Goal: Communication & Community: Answer question/provide support

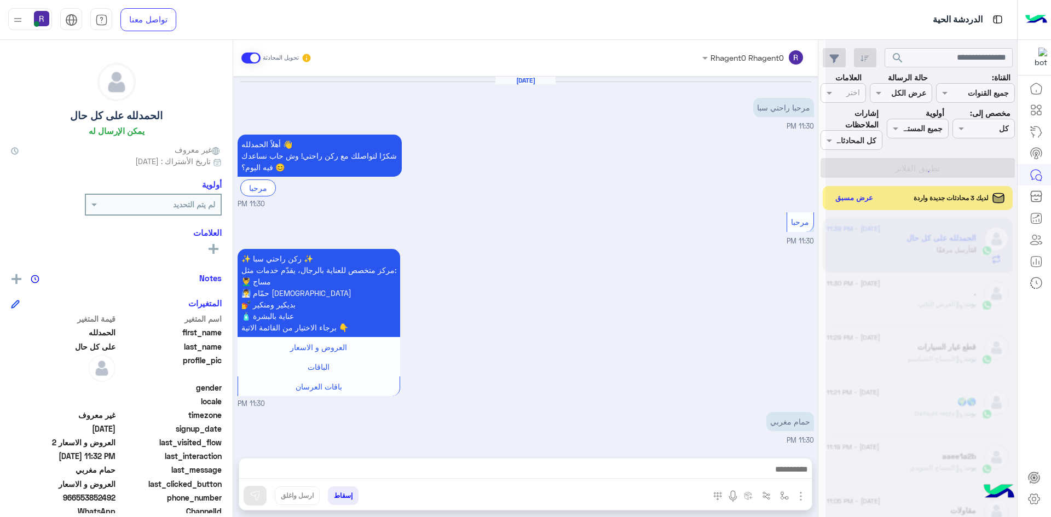
scroll to position [1191, 0]
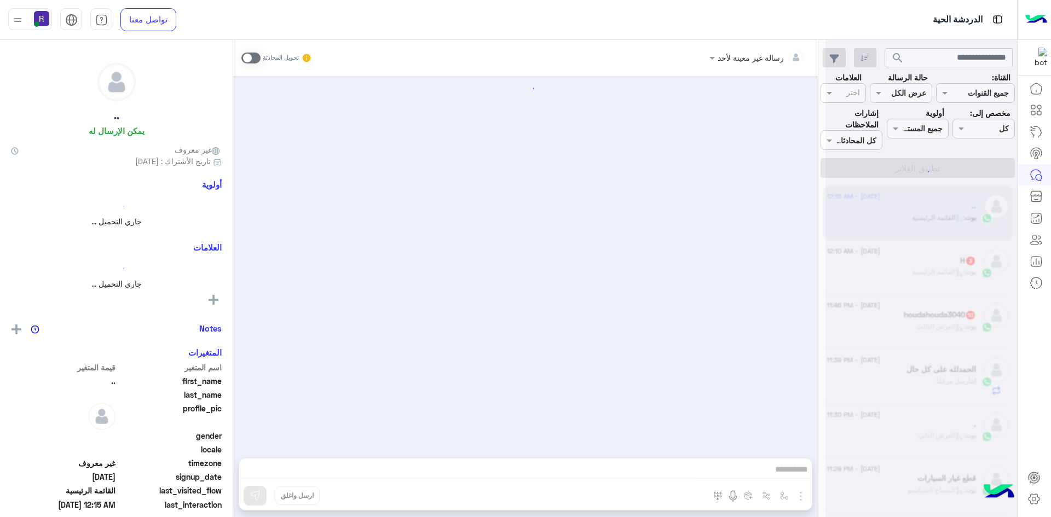
scroll to position [1772, 0]
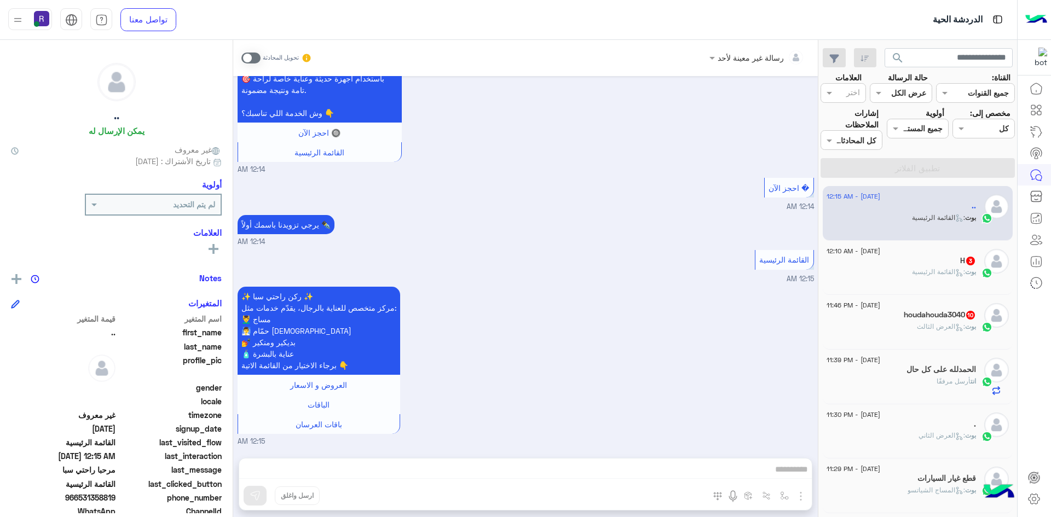
click at [947, 258] on div "H 3" at bounding box center [901, 261] width 149 height 11
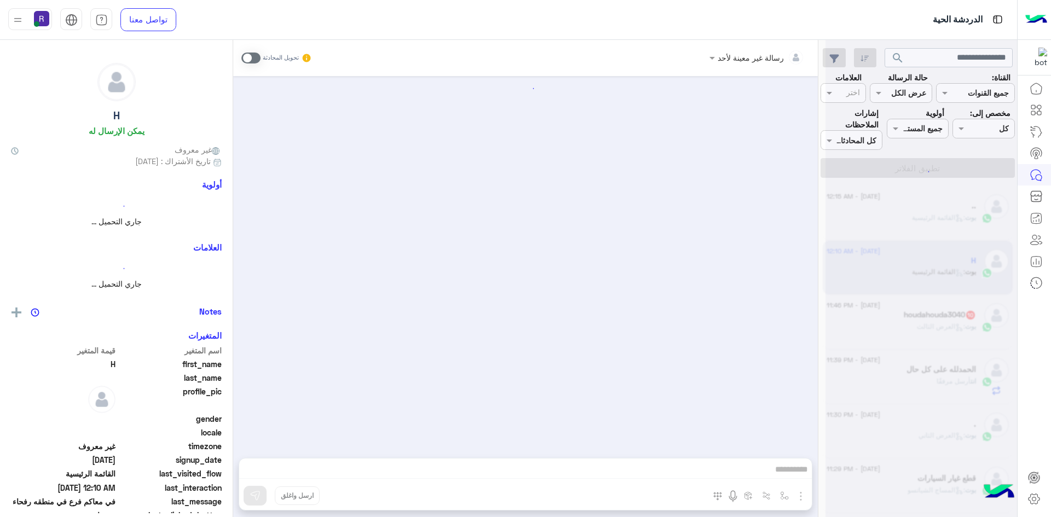
scroll to position [77, 0]
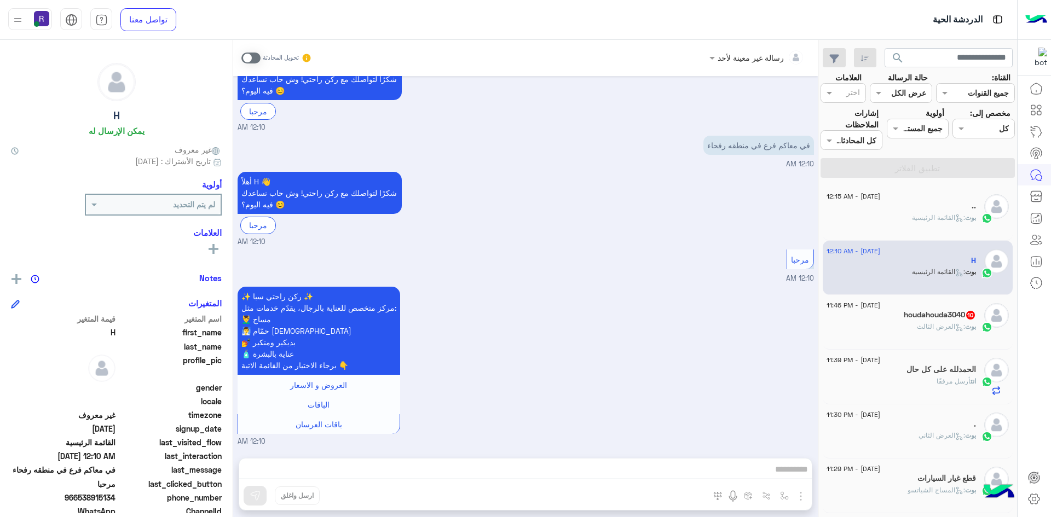
click at [248, 57] on span at bounding box center [250, 58] width 19 height 11
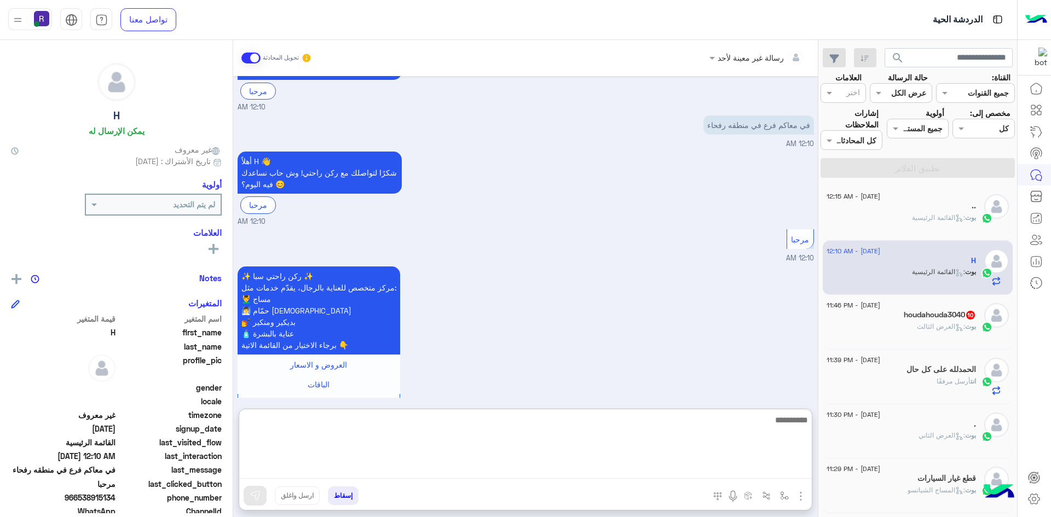
click at [755, 464] on textarea at bounding box center [525, 446] width 573 height 66
type textarea "**********"
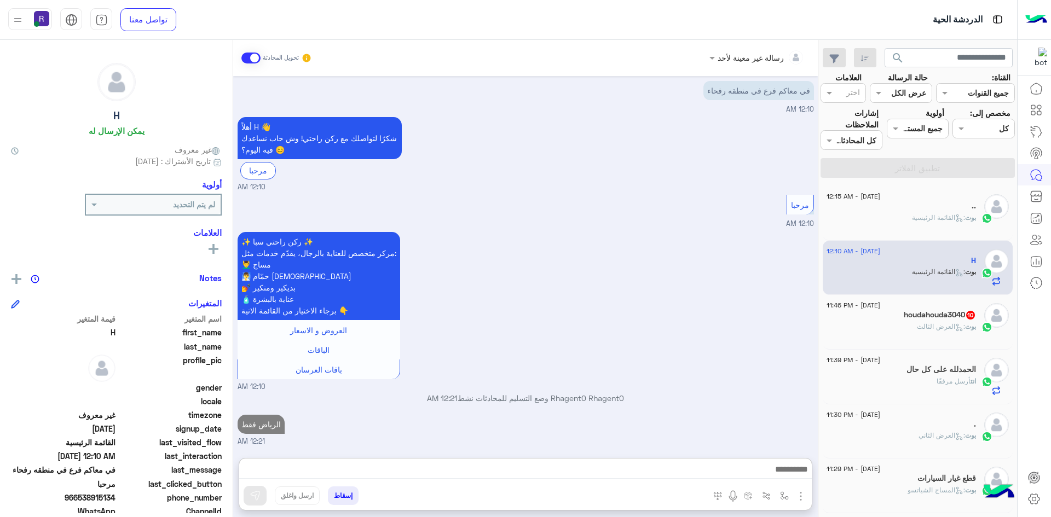
click at [931, 345] on div "[DATE] - 11:46 PM houdahouda3040 10 بوت : العرض الثالث" at bounding box center [918, 322] width 190 height 55
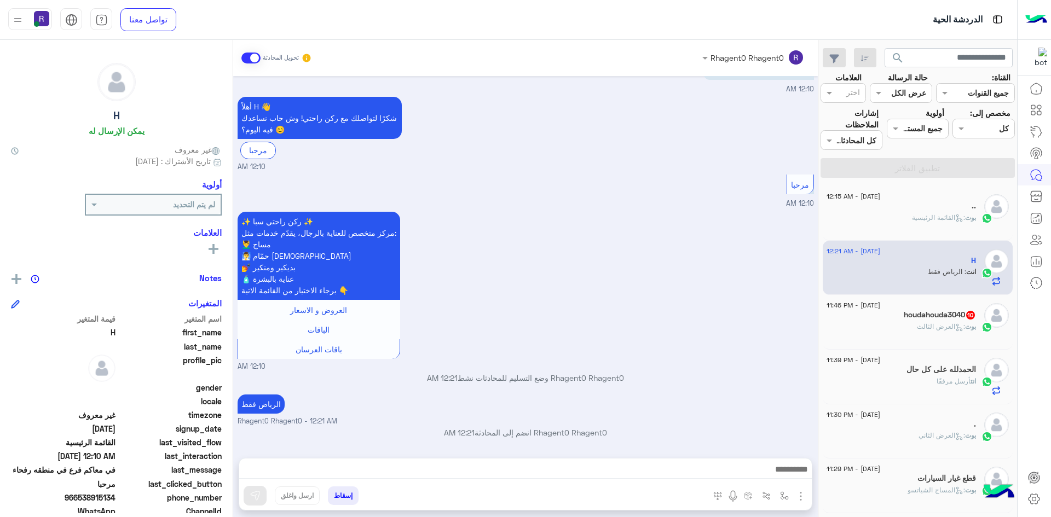
click at [907, 327] on div "بوت : العرض الثالث" at bounding box center [901, 331] width 149 height 19
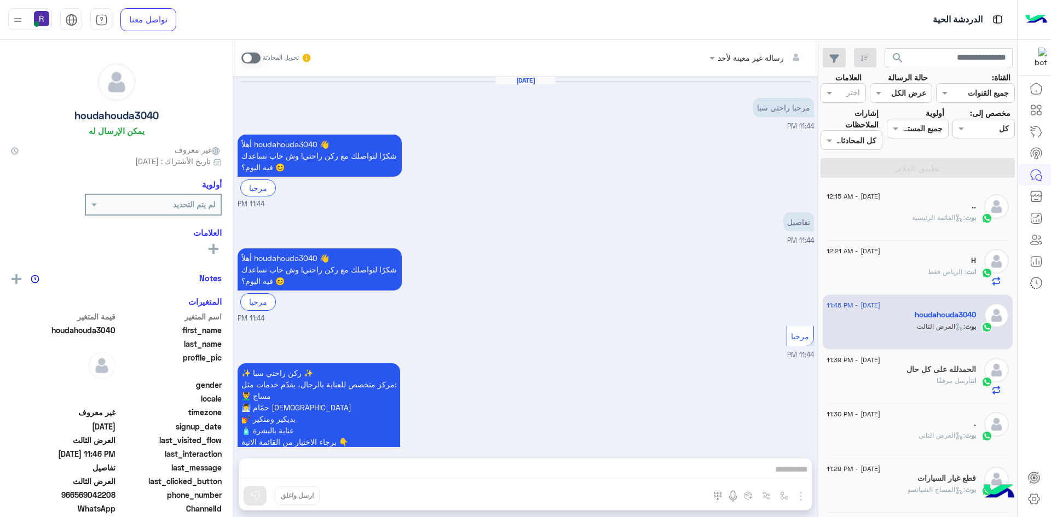
scroll to position [1753, 0]
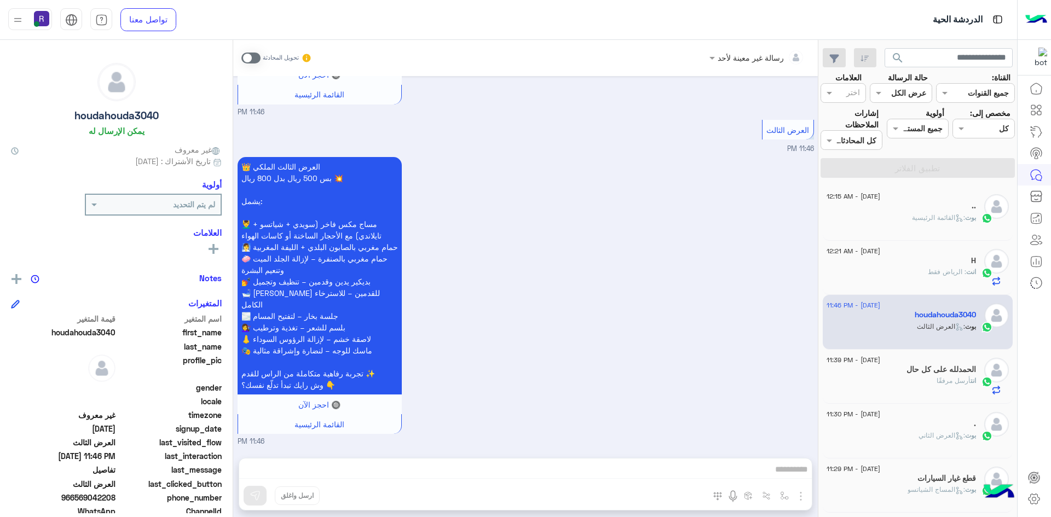
click at [245, 58] on span at bounding box center [250, 58] width 19 height 11
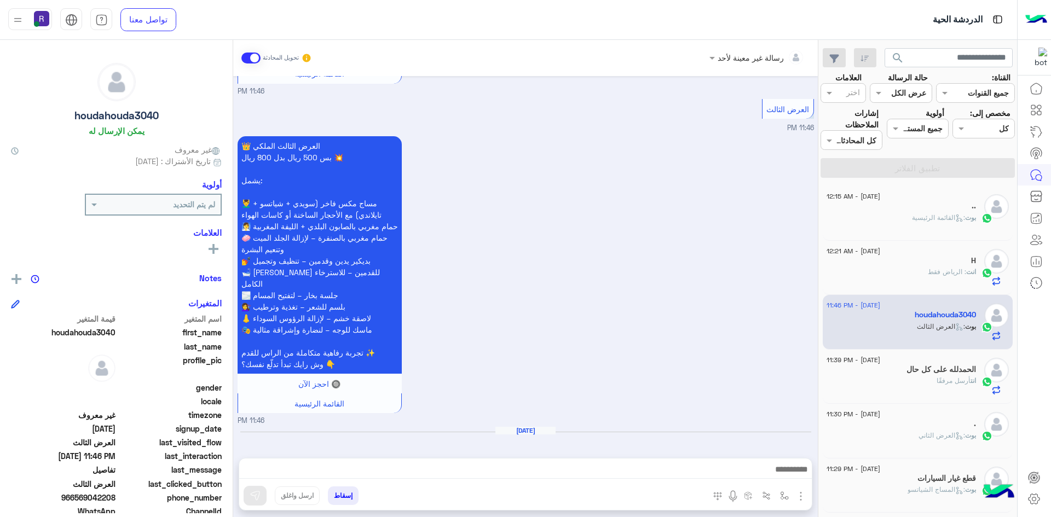
scroll to position [1793, 0]
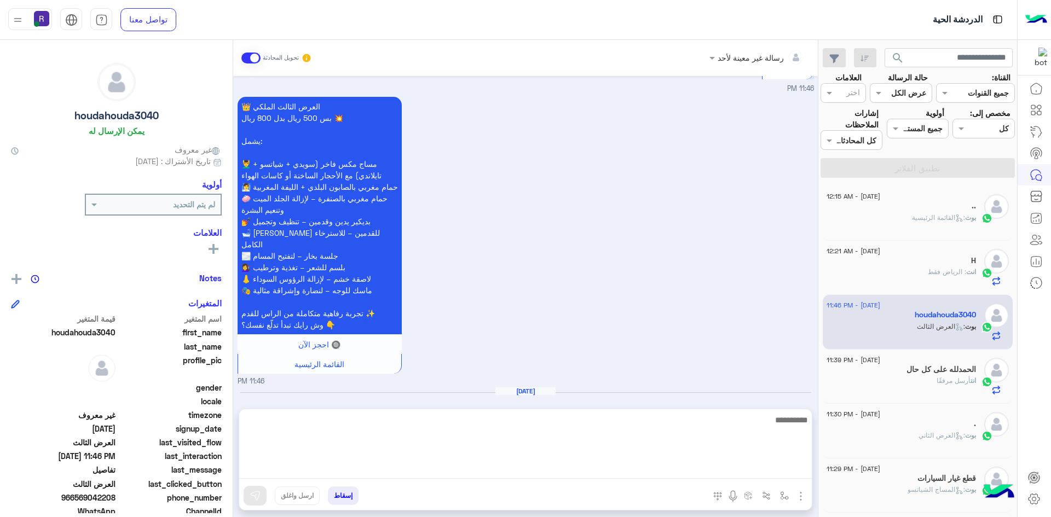
click at [781, 471] on textarea at bounding box center [525, 446] width 573 height 66
paste textarea "**********"
type textarea "**********"
click at [702, 465] on textarea "**********" at bounding box center [525, 446] width 573 height 66
type textarea "**********"
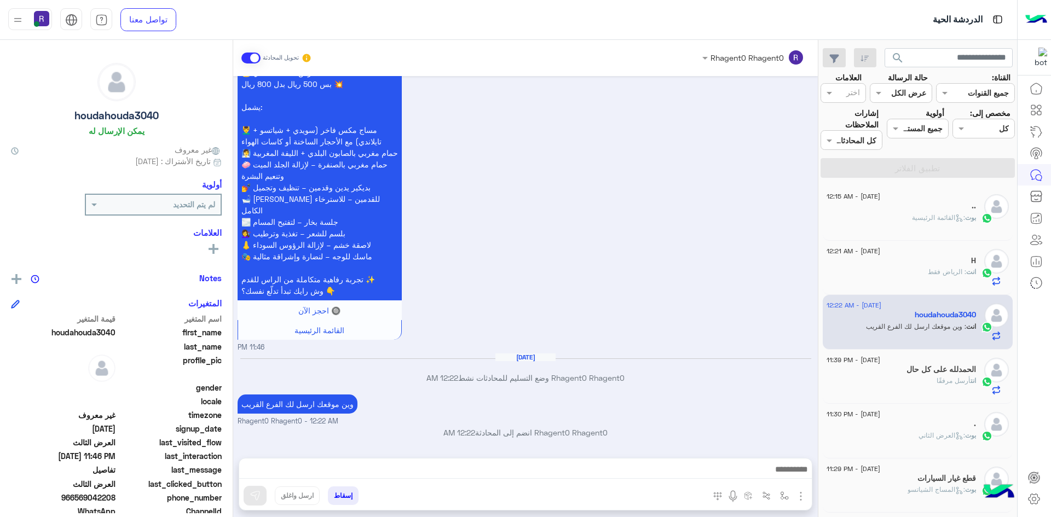
scroll to position [1847, 0]
click at [648, 392] on div "وين موقعك ارسل لك الفرع القريب Rhagent0 Rhagent0 - 12:22 AM" at bounding box center [526, 409] width 576 height 35
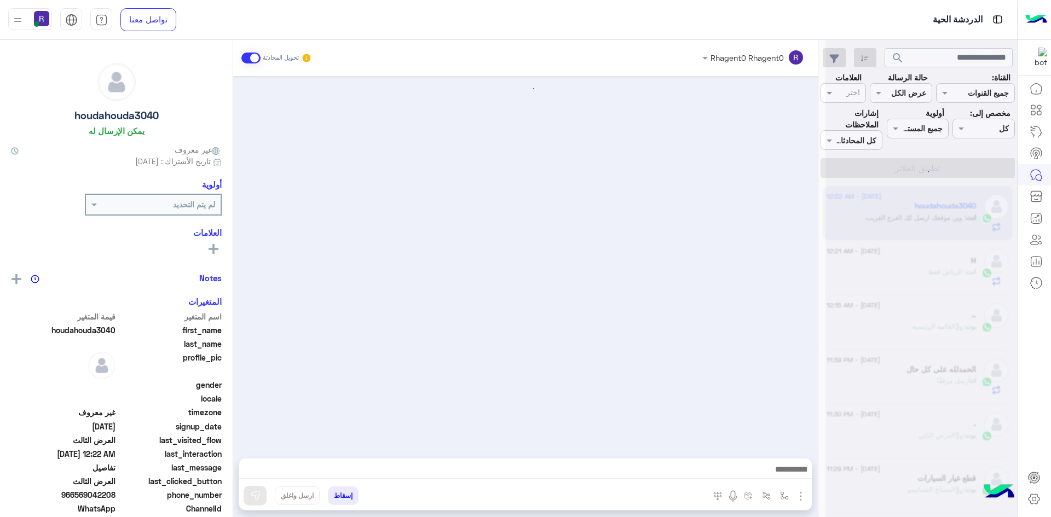
scroll to position [1697, 0]
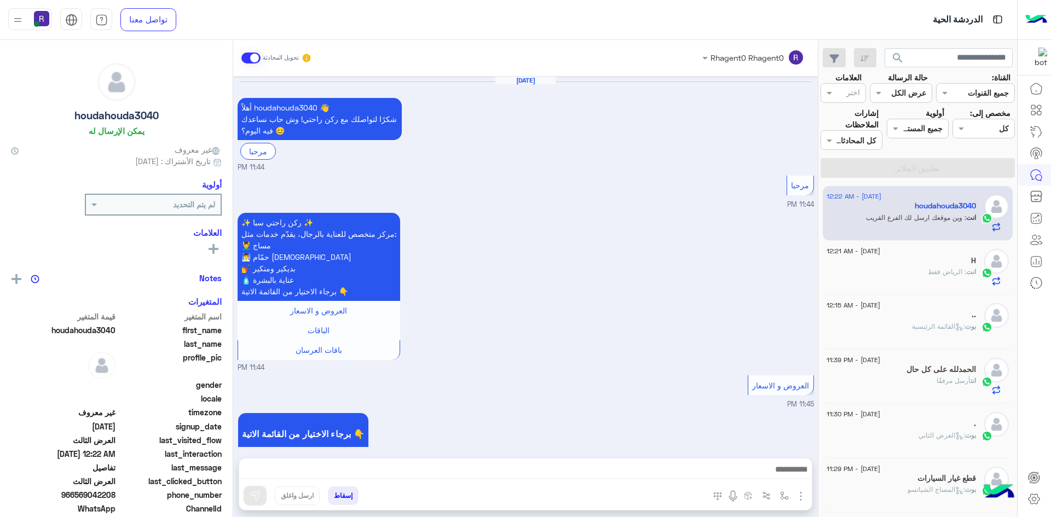
scroll to position [1697, 0]
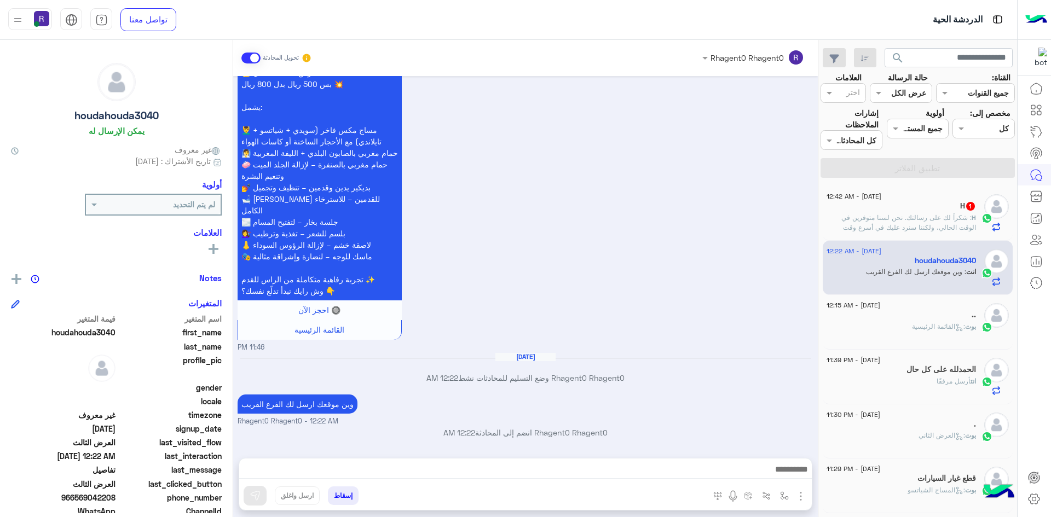
click at [947, 220] on span ": ‏شكراً لك على رسالتك. نحن لسنا متوفرين في الوقت الحالي، ولكننا سنرد عليك في أ…" at bounding box center [908, 227] width 135 height 28
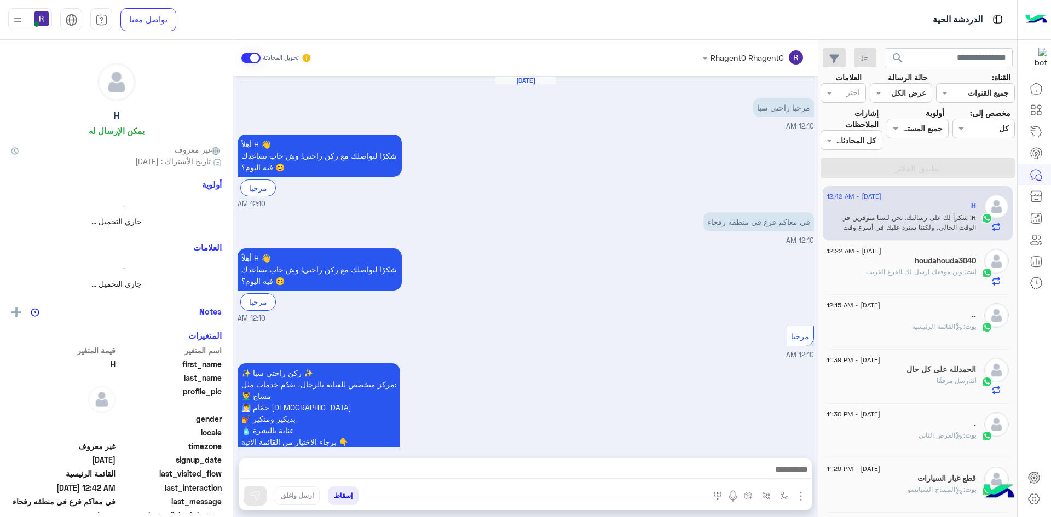
scroll to position [211, 0]
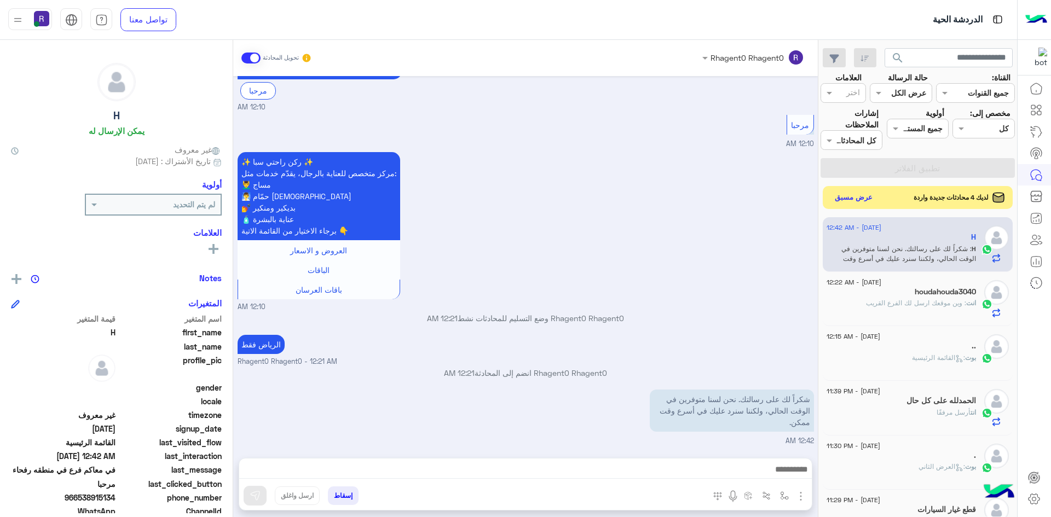
click at [869, 196] on button "عرض مسبق" at bounding box center [854, 197] width 46 height 15
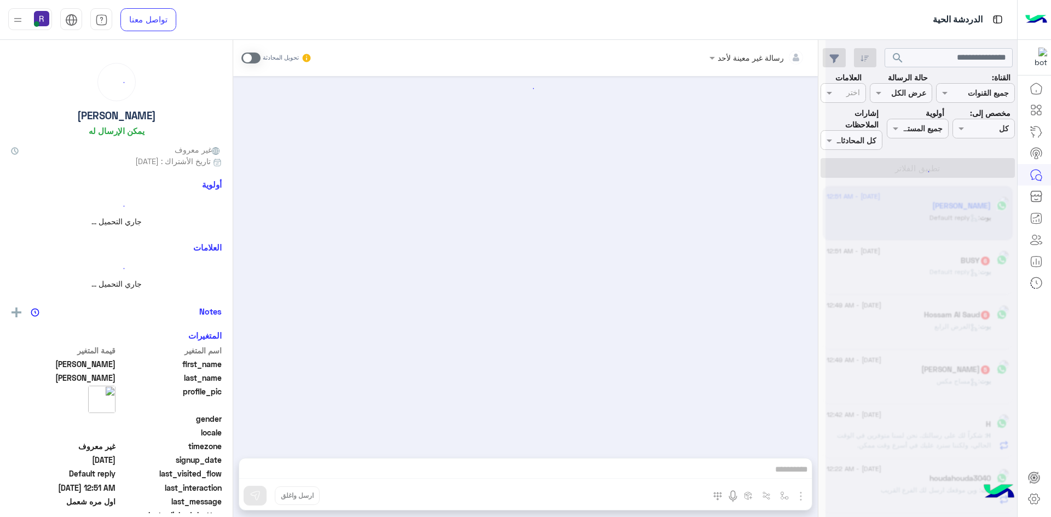
scroll to position [95, 0]
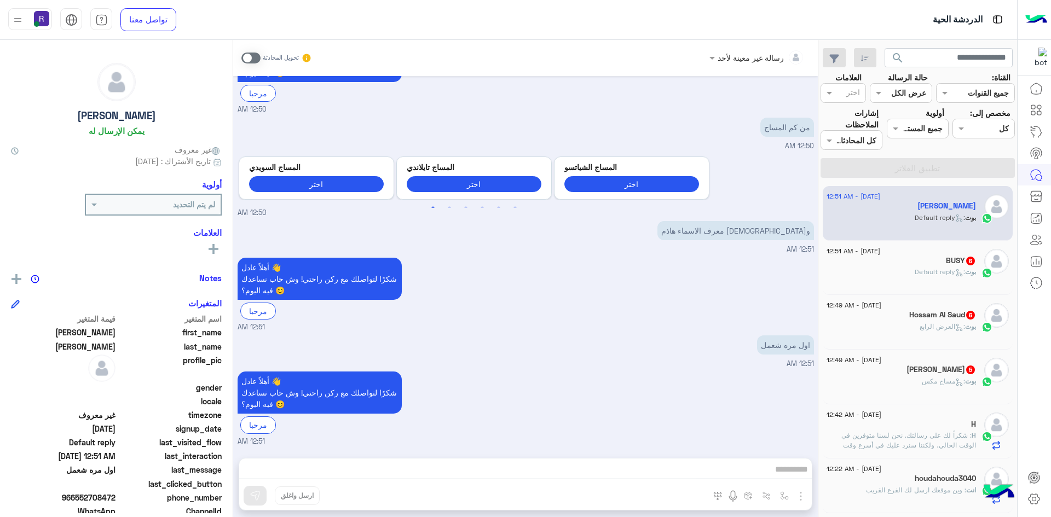
click at [250, 57] on span at bounding box center [250, 58] width 19 height 11
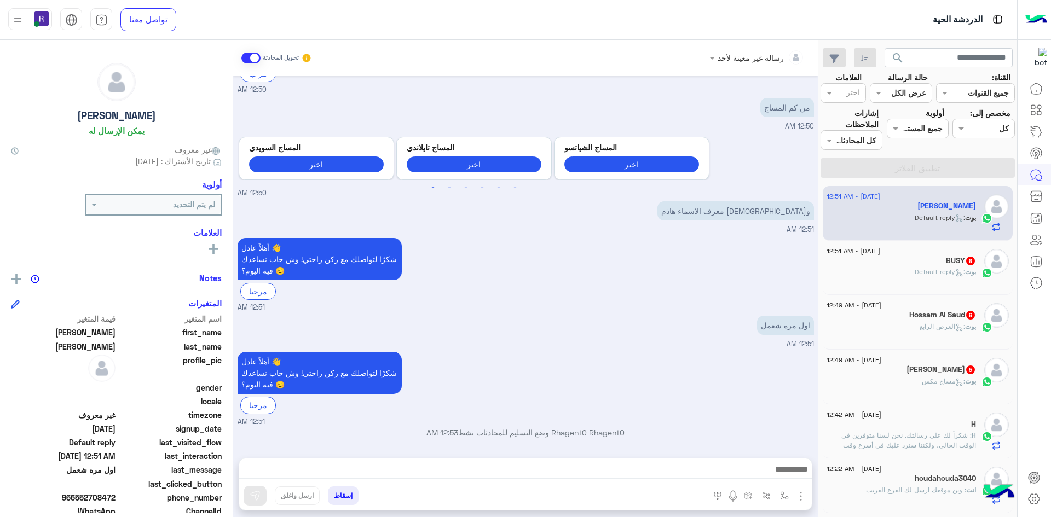
click at [801, 494] on img "button" at bounding box center [800, 496] width 13 height 13
click at [790, 472] on button "الصور" at bounding box center [784, 472] width 47 height 22
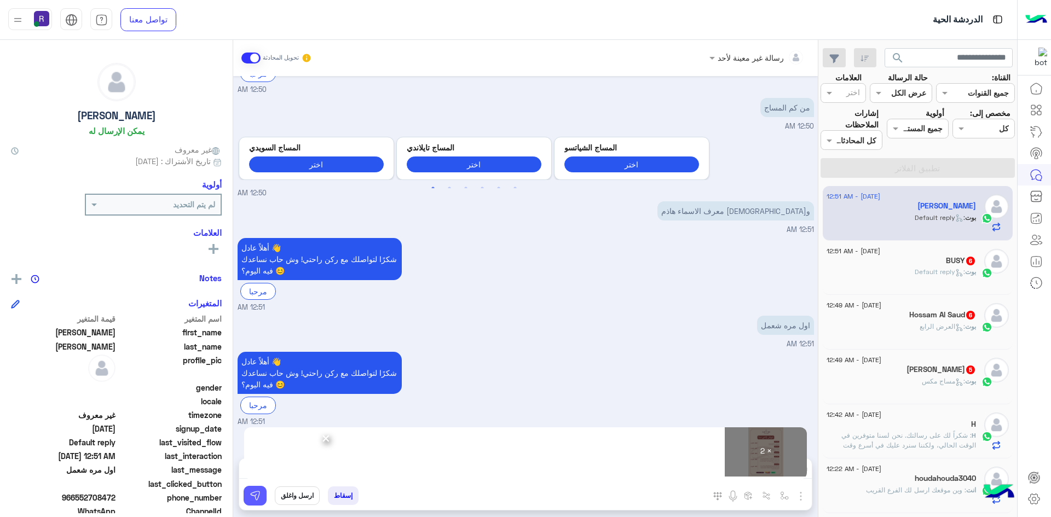
click at [264, 501] on button at bounding box center [255, 496] width 23 height 20
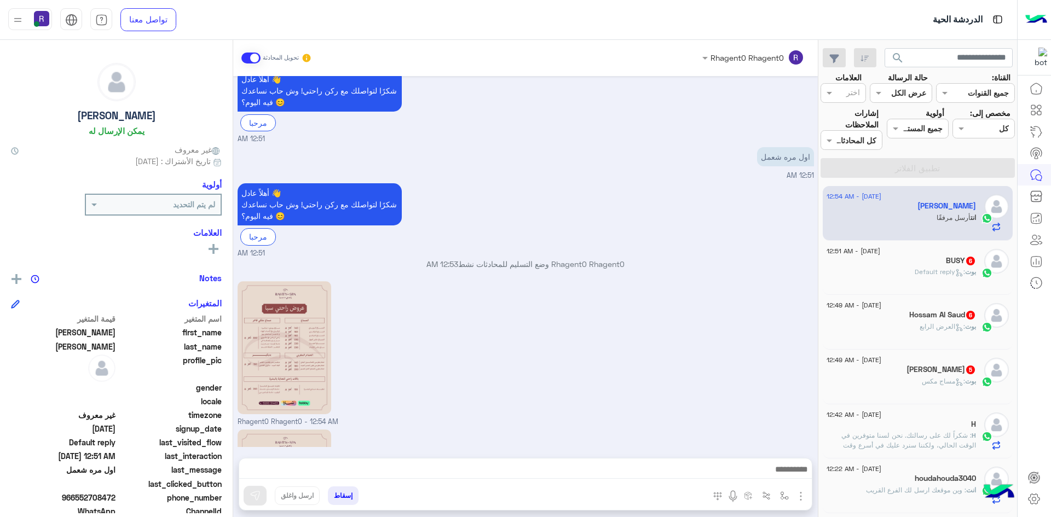
scroll to position [432, 0]
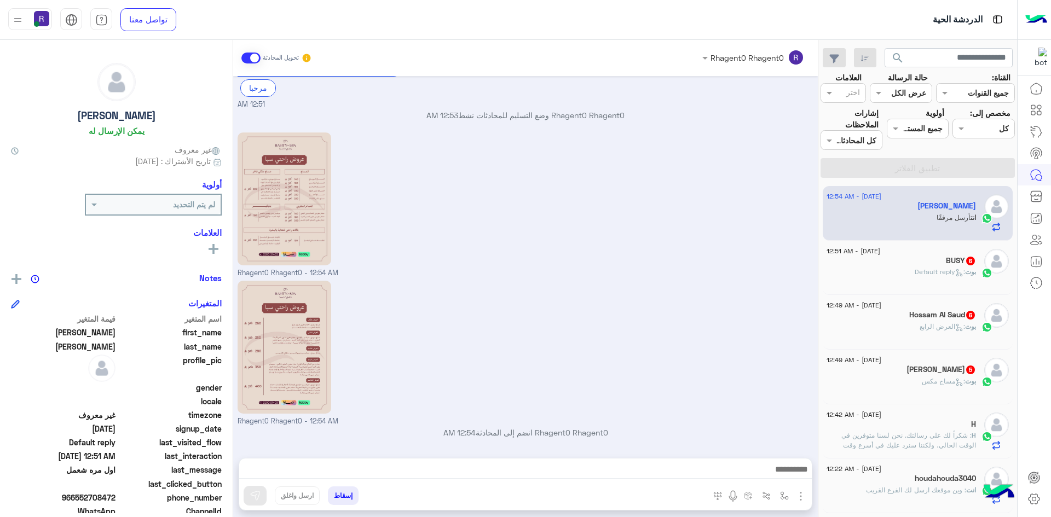
click at [966, 269] on span "بوت" at bounding box center [970, 272] width 11 height 8
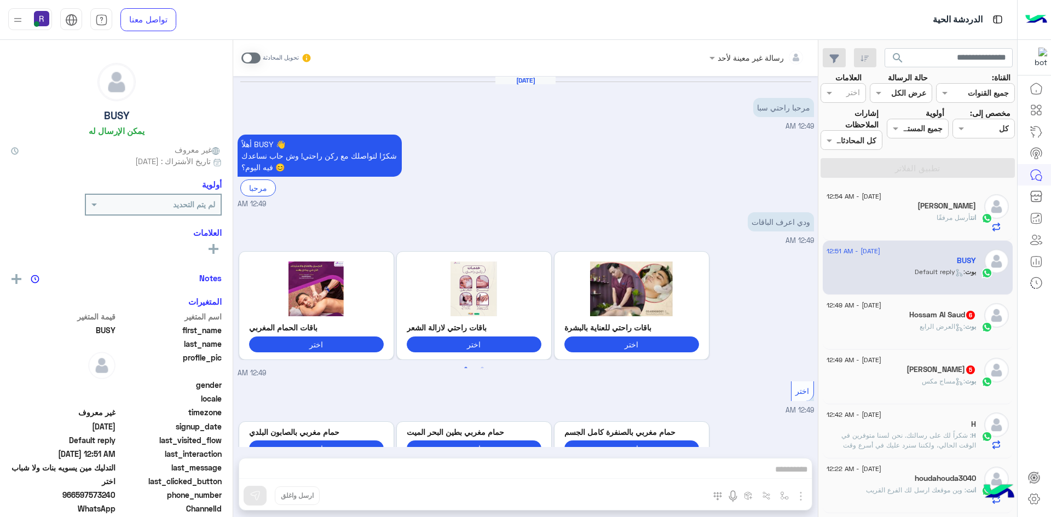
scroll to position [457, 0]
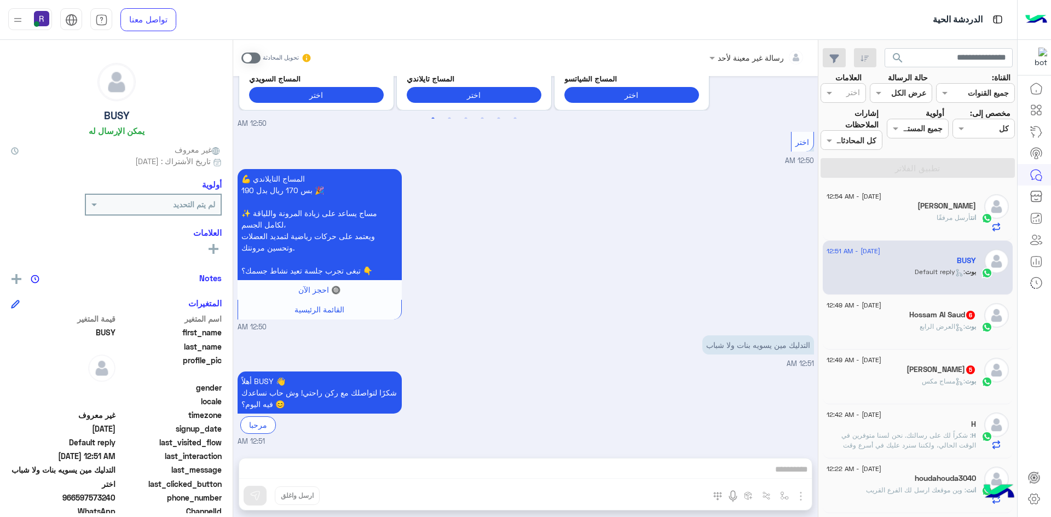
click at [248, 61] on span at bounding box center [250, 58] width 19 height 11
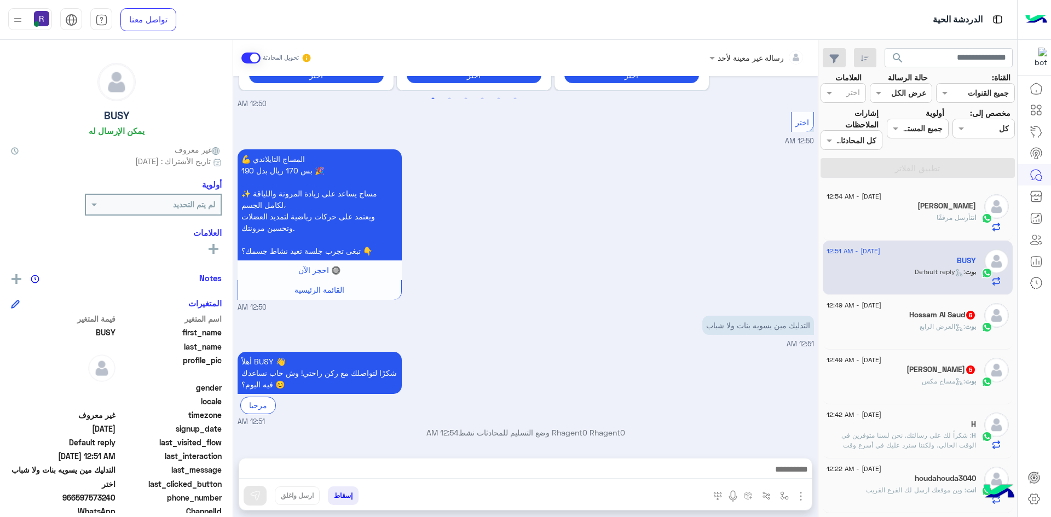
click at [658, 270] on div "💪 المساج التايلاندي بس 170 ريال بدل 190 🎉 ✨ مساج يساعد على زيادة المرونة والليا…" at bounding box center [526, 230] width 576 height 166
click at [782, 499] on img "button" at bounding box center [784, 496] width 9 height 9
click at [802, 493] on img "button" at bounding box center [800, 496] width 13 height 13
click at [783, 471] on span "الصور" at bounding box center [780, 472] width 20 height 13
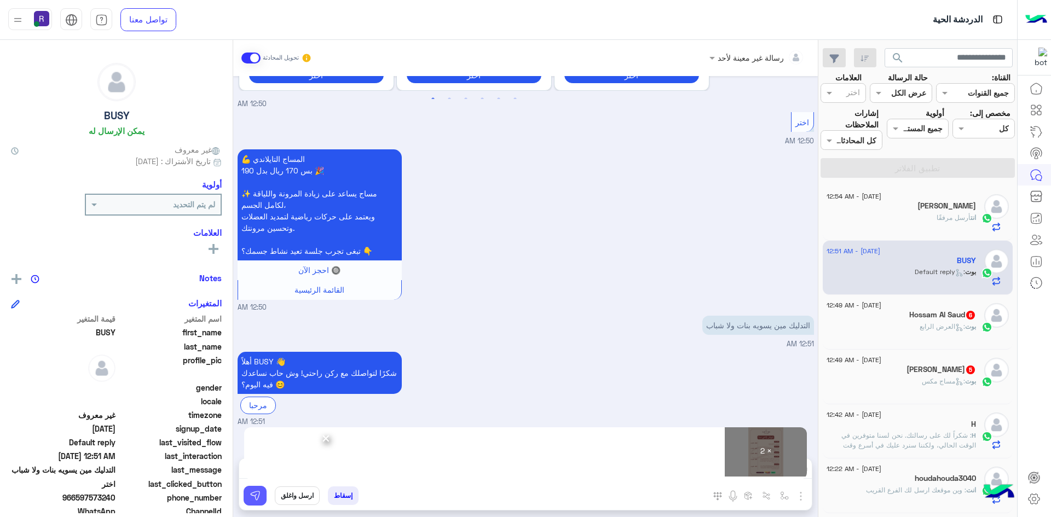
click at [258, 504] on button at bounding box center [255, 496] width 23 height 20
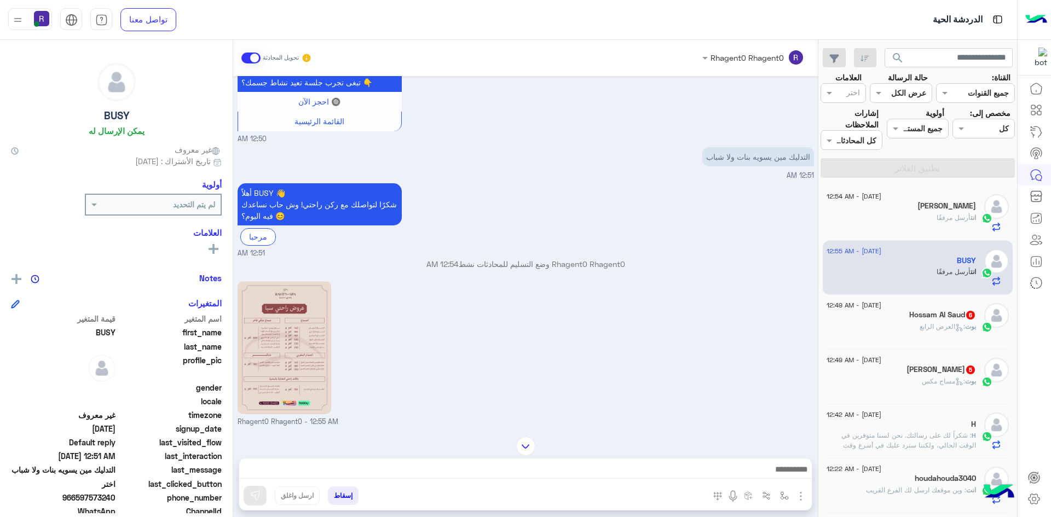
scroll to position [794, 0]
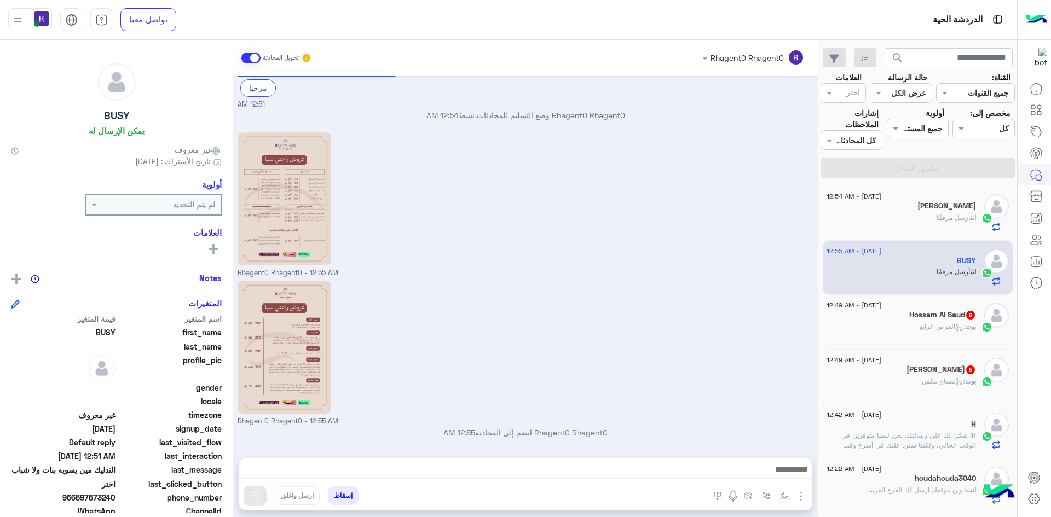
click at [967, 342] on div "28 August - 12:49 AM Hossam Al Saud 6 بوت : العرض الرابع" at bounding box center [918, 322] width 190 height 55
click at [936, 337] on div "بوت : العرض الرابع" at bounding box center [901, 331] width 149 height 19
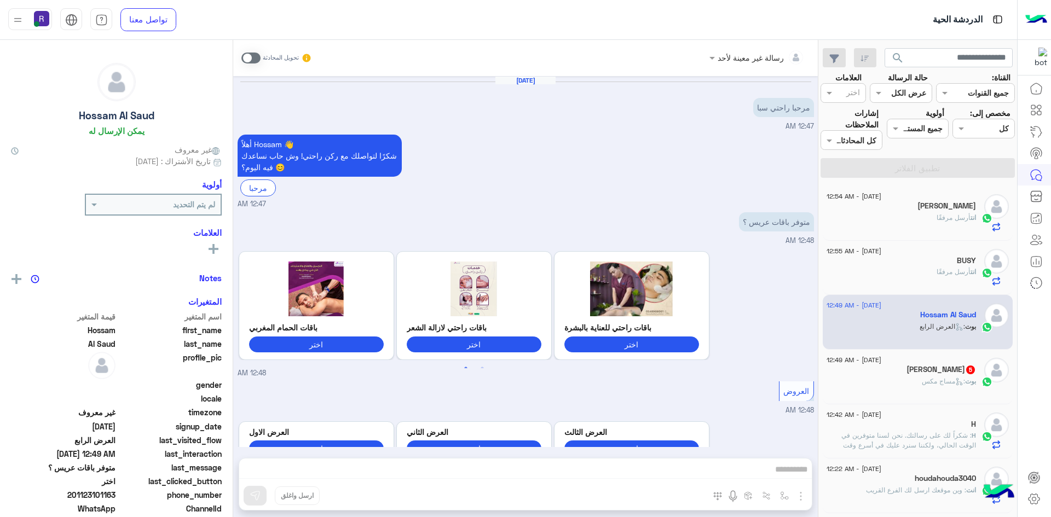
scroll to position [781, 0]
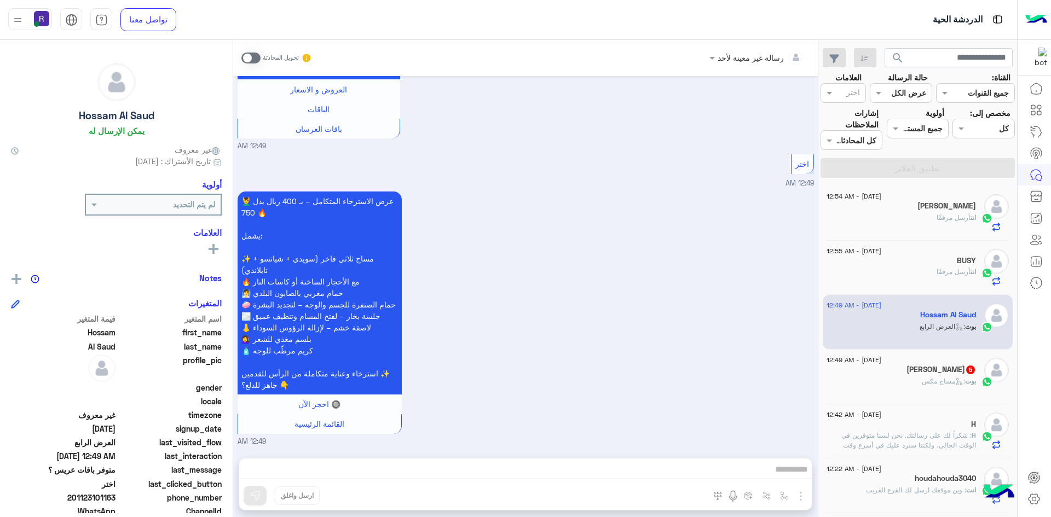
click at [981, 391] on div "28 August - 12:49 AM TaHSeeN UllaH 5 بوت : مساج مكس" at bounding box center [918, 377] width 182 height 38
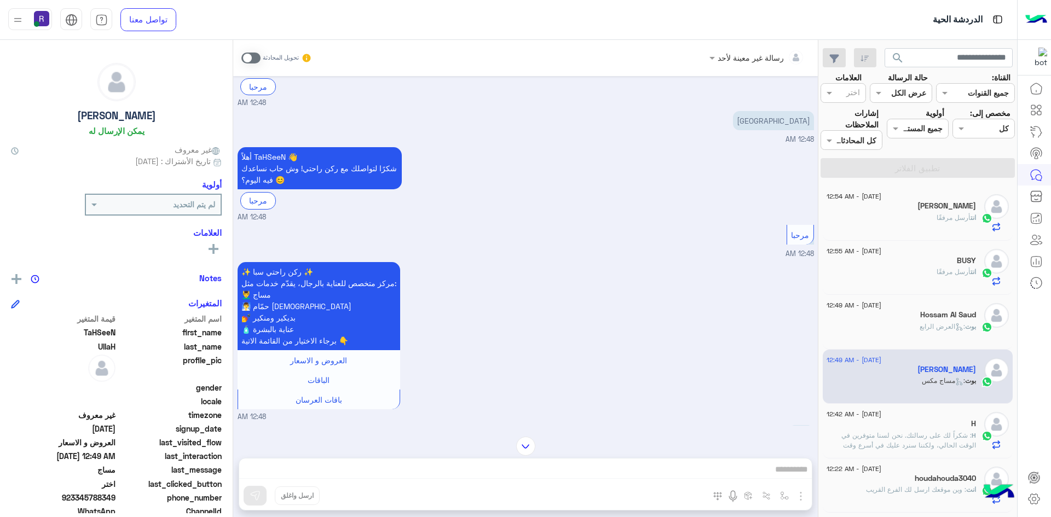
scroll to position [429, 0]
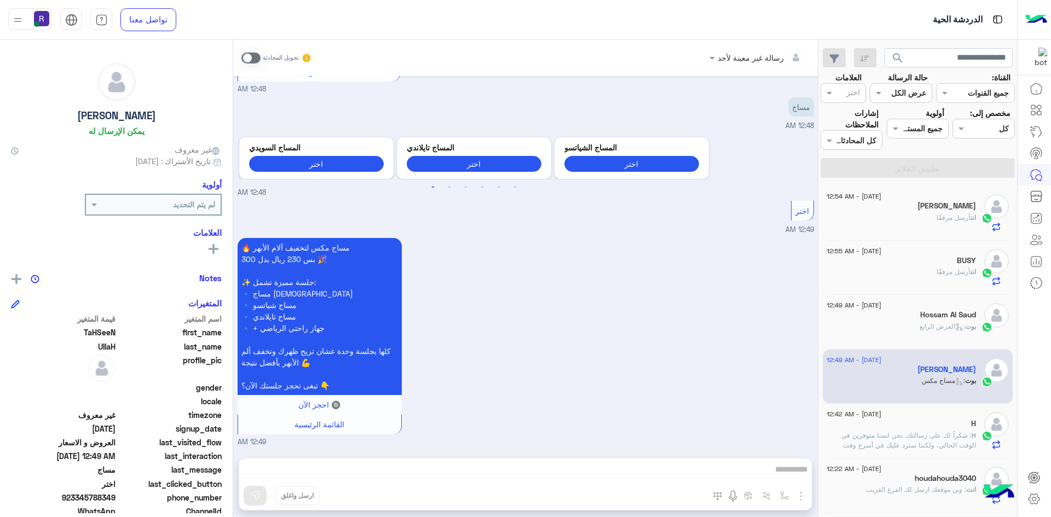
click at [246, 63] on span at bounding box center [250, 58] width 19 height 11
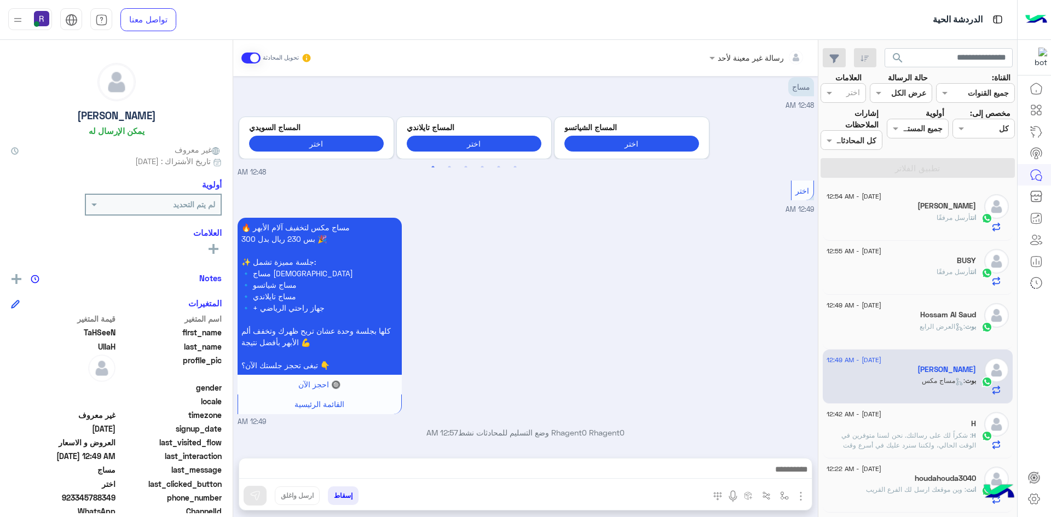
click at [799, 496] on img "button" at bounding box center [800, 496] width 13 height 13
click at [791, 473] on button "الصور" at bounding box center [784, 472] width 47 height 22
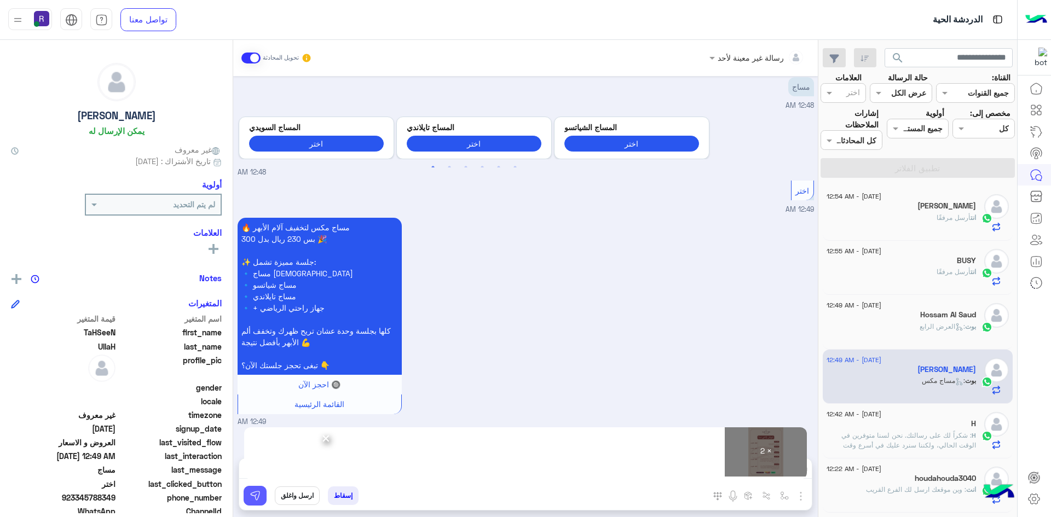
click at [258, 498] on img at bounding box center [255, 495] width 11 height 11
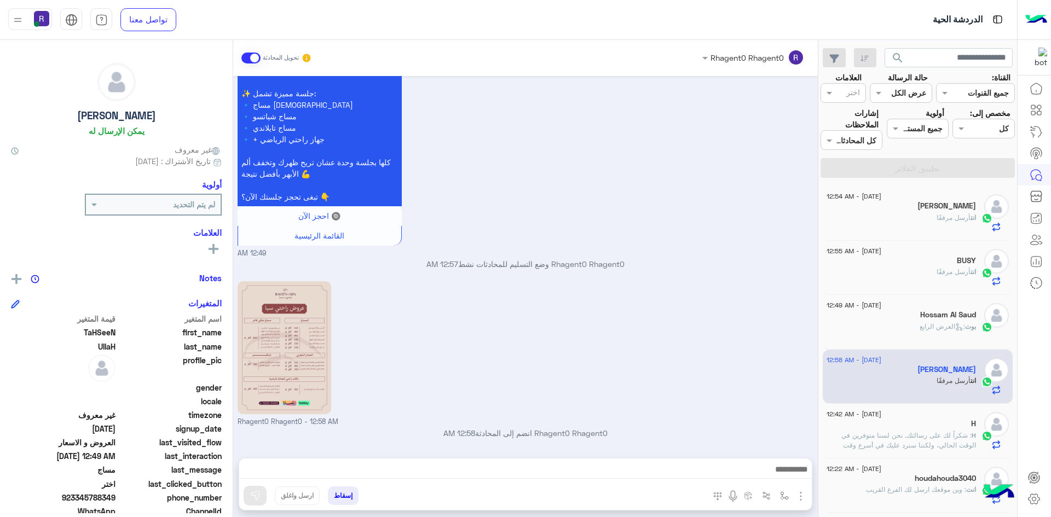
scroll to position [767, 0]
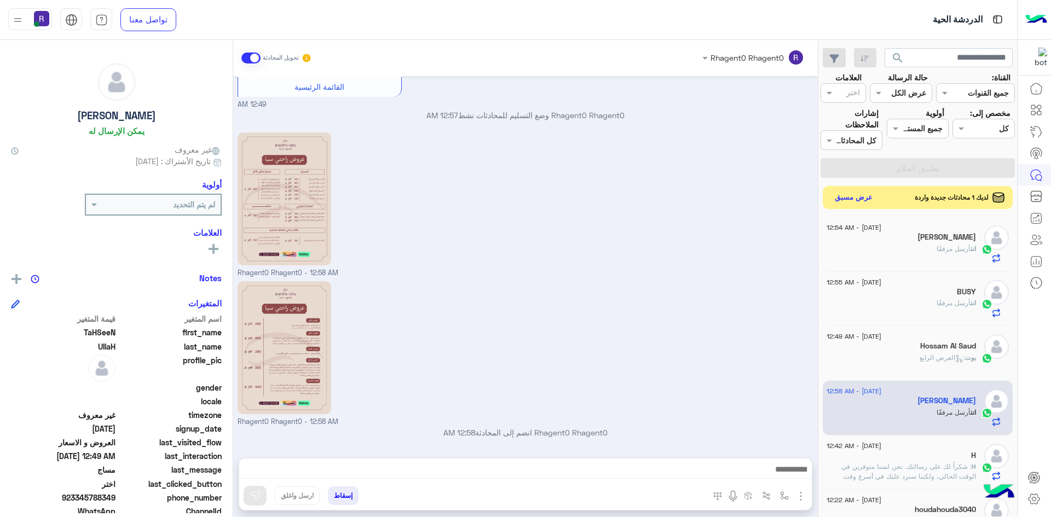
click at [859, 198] on button "عرض مسبق" at bounding box center [854, 197] width 46 height 15
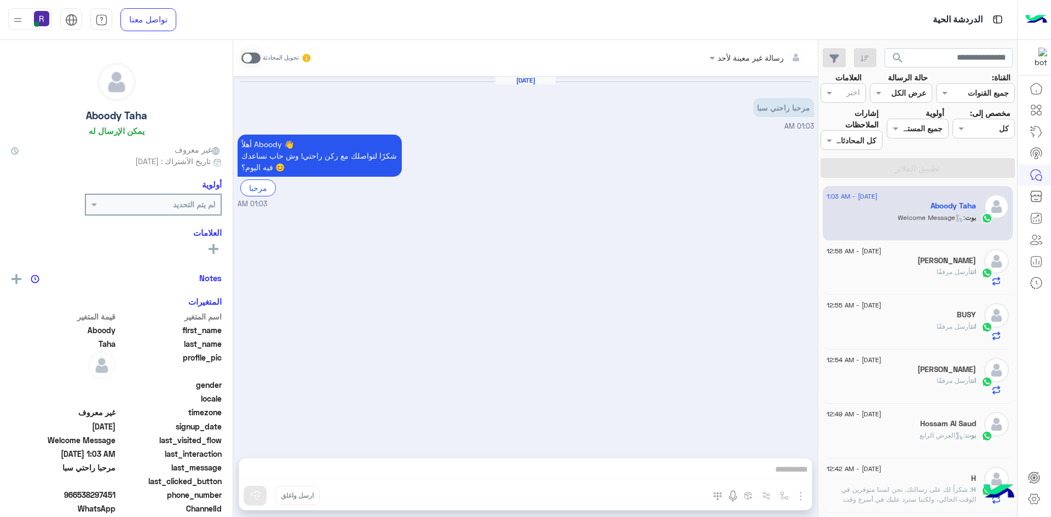
click at [245, 58] on span at bounding box center [250, 58] width 19 height 11
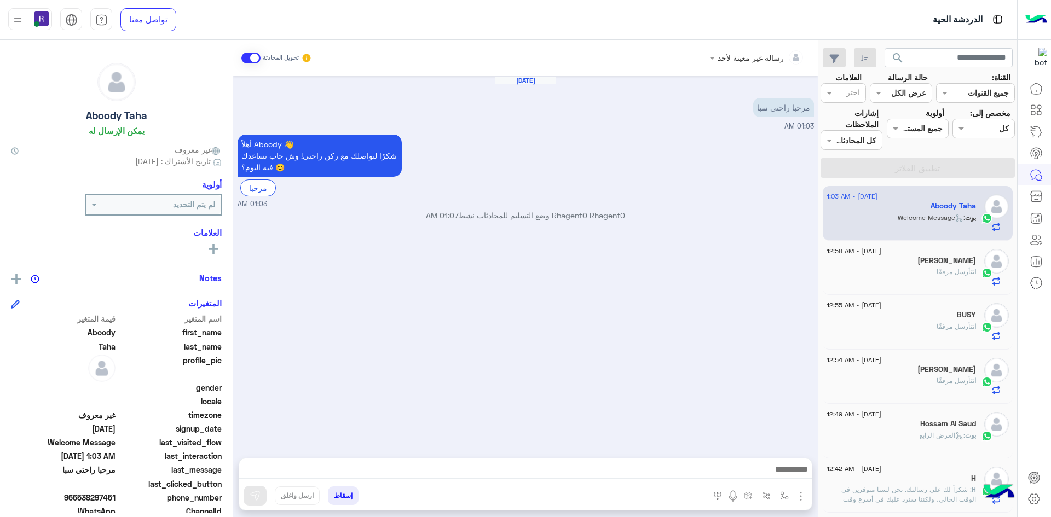
click at [801, 494] on img "button" at bounding box center [800, 496] width 13 height 13
click at [787, 475] on span "الصور" at bounding box center [780, 472] width 20 height 13
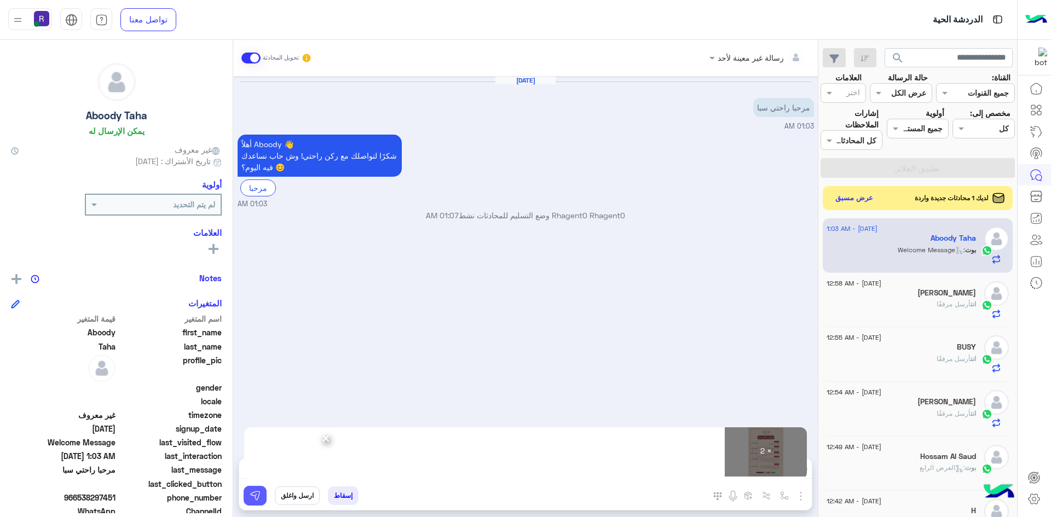
click at [261, 498] on button at bounding box center [255, 496] width 23 height 20
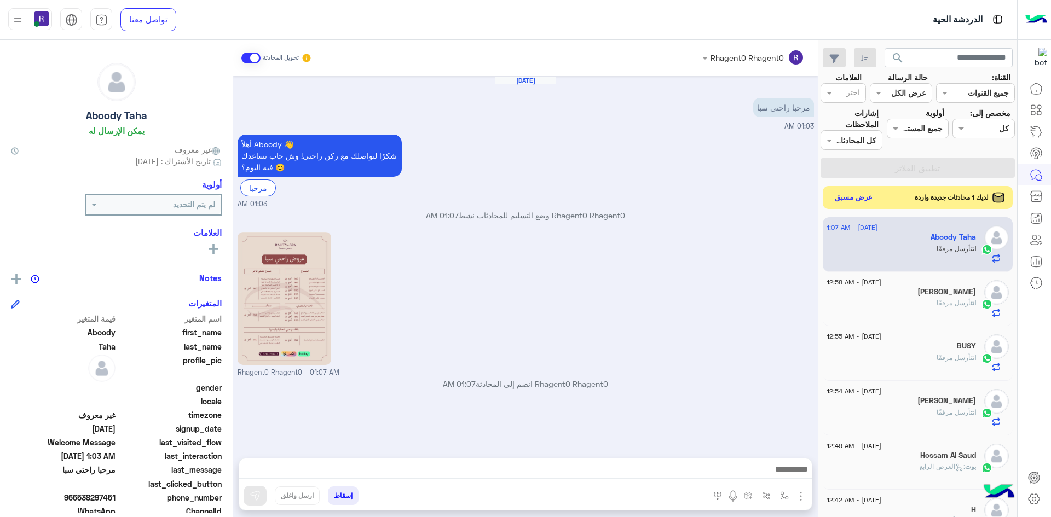
scroll to position [100, 0]
click at [852, 198] on button "عرض مسبق" at bounding box center [854, 197] width 46 height 15
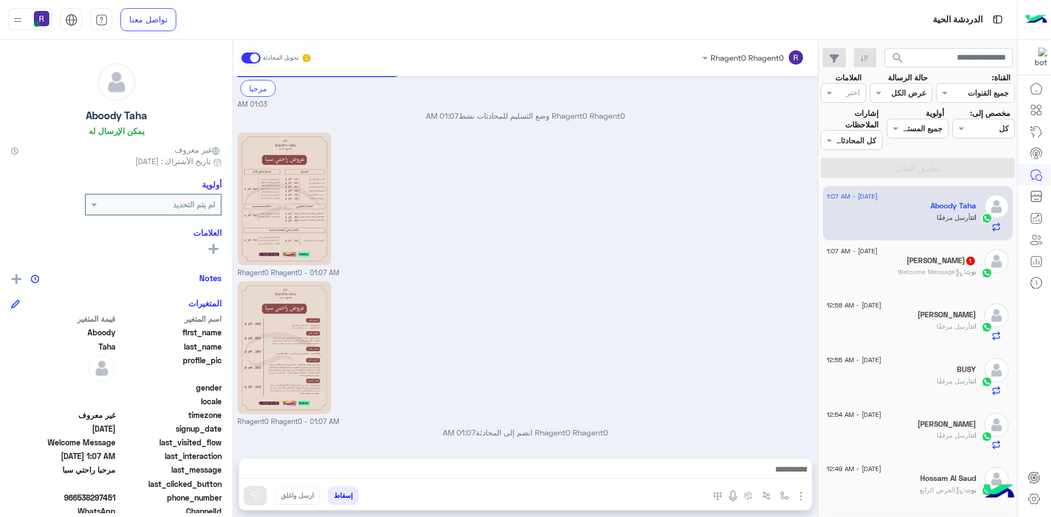
click at [955, 269] on icon at bounding box center [959, 273] width 8 height 8
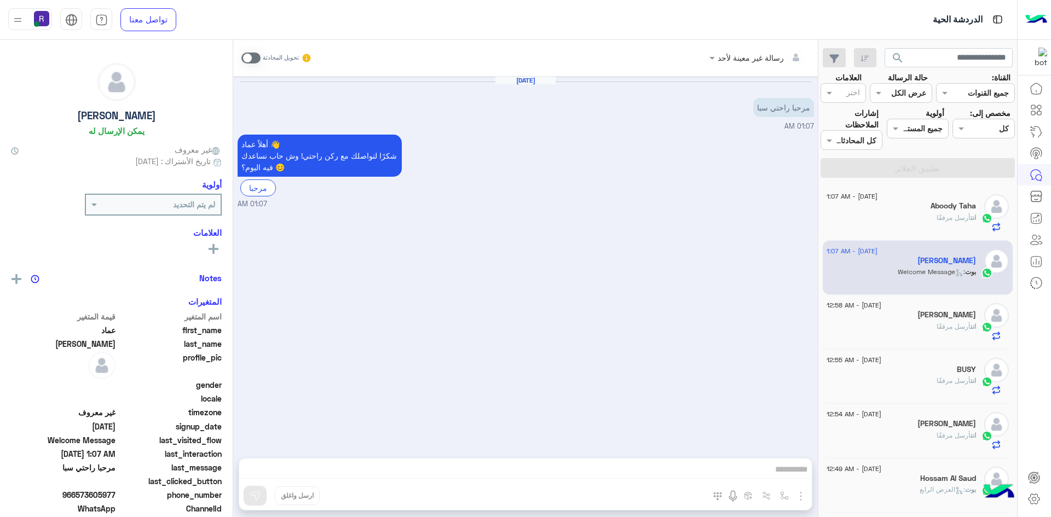
click at [249, 55] on span at bounding box center [250, 58] width 19 height 11
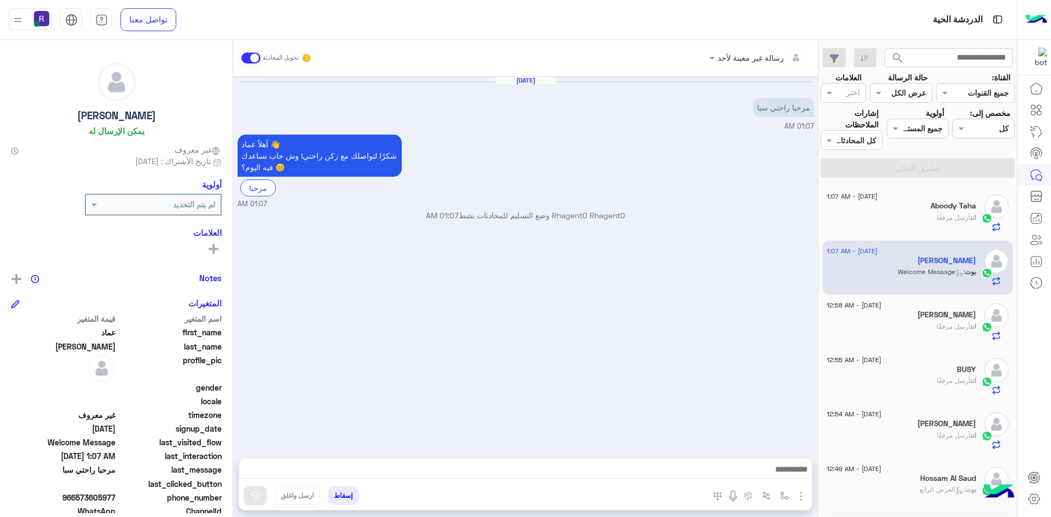
click at [804, 500] on img "button" at bounding box center [800, 496] width 13 height 13
click at [784, 470] on span "الصور" at bounding box center [780, 472] width 20 height 13
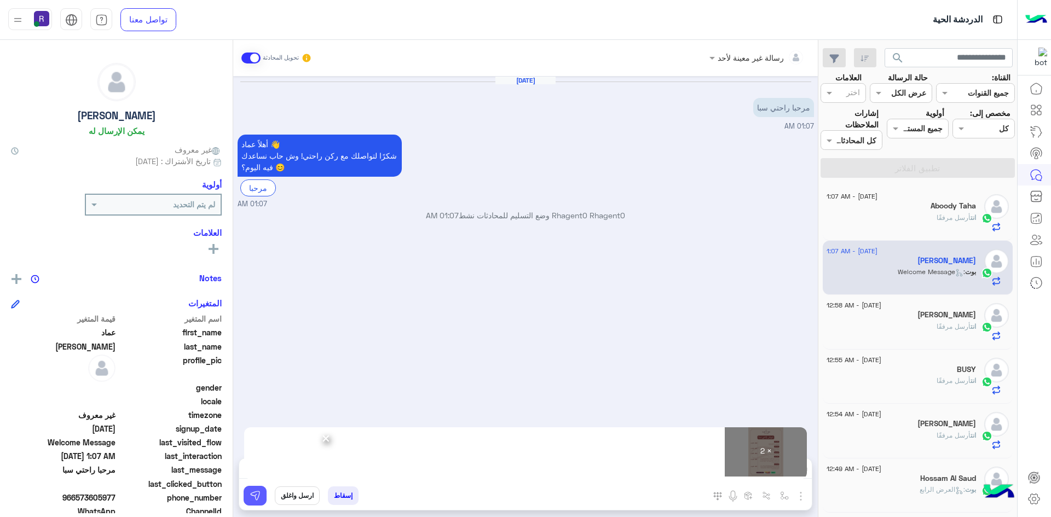
click at [259, 501] on button at bounding box center [255, 496] width 23 height 20
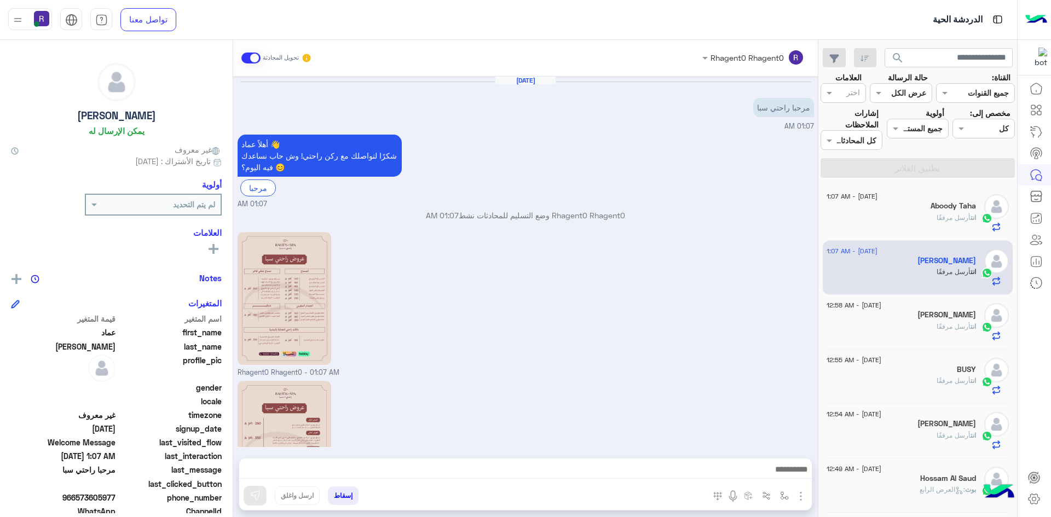
scroll to position [100, 0]
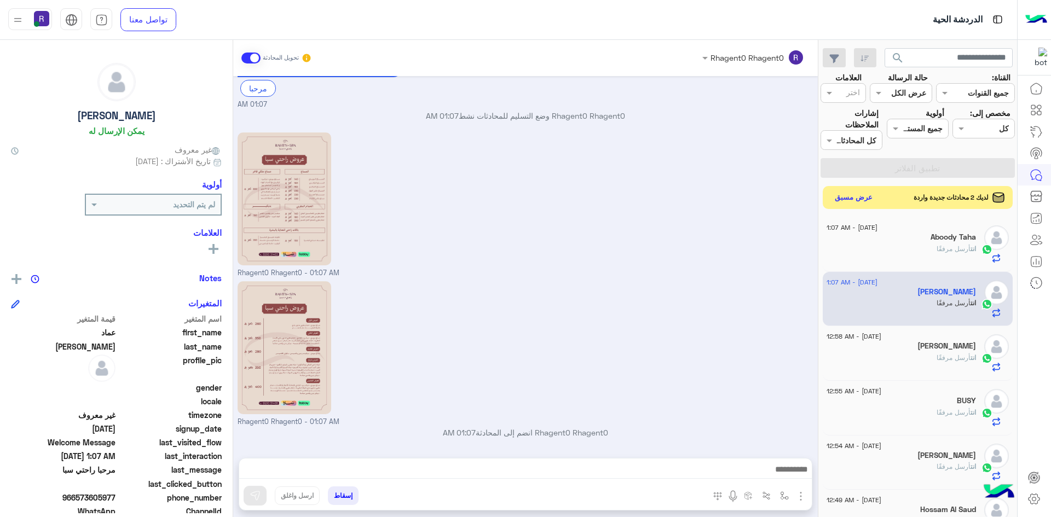
click at [869, 195] on button "عرض مسبق" at bounding box center [854, 197] width 46 height 15
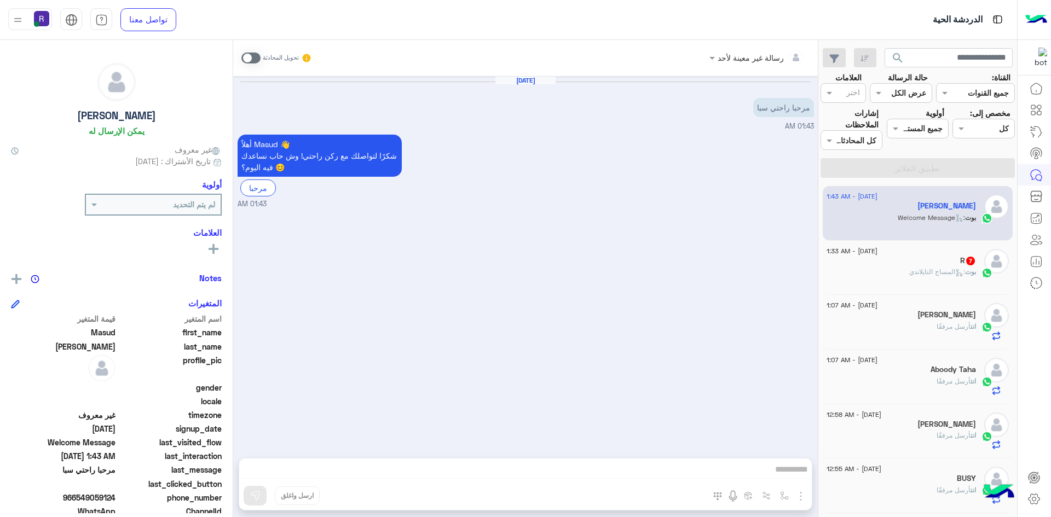
click at [250, 55] on span at bounding box center [250, 58] width 19 height 11
click at [807, 499] on img "button" at bounding box center [800, 496] width 13 height 13
click at [783, 468] on span "الصور" at bounding box center [780, 472] width 20 height 13
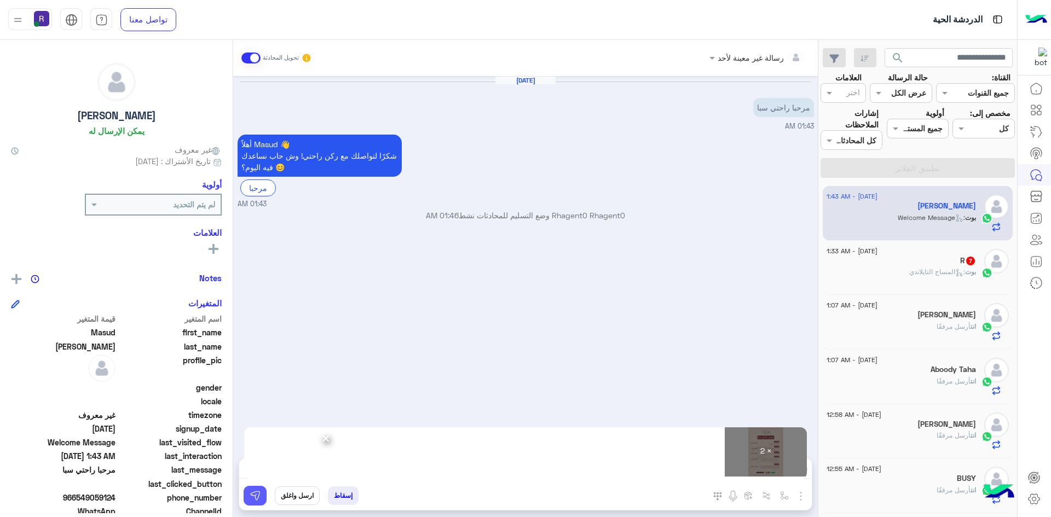
drag, startPoint x: 257, startPoint y: 503, endPoint x: 248, endPoint y: 500, distance: 9.0
click at [252, 501] on button at bounding box center [255, 496] width 23 height 20
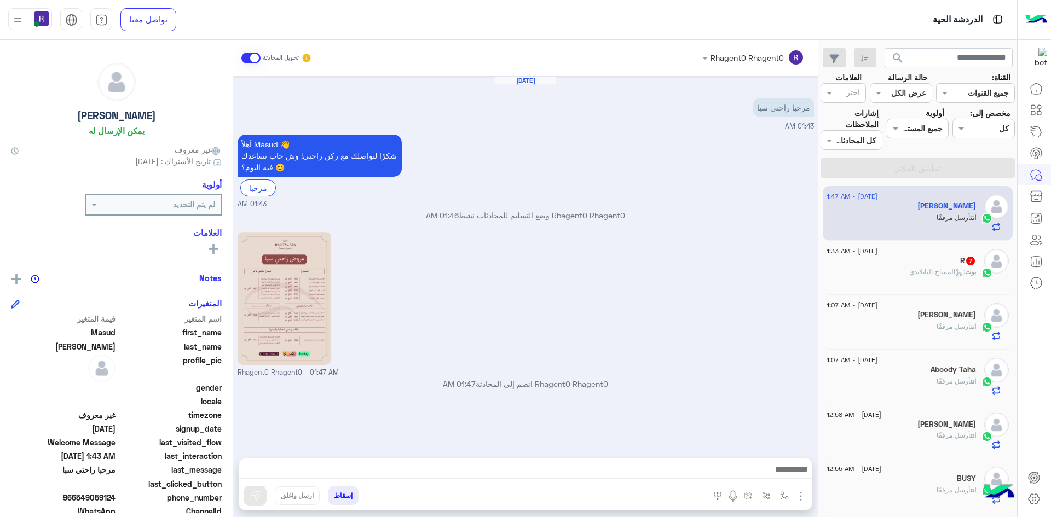
scroll to position [100, 0]
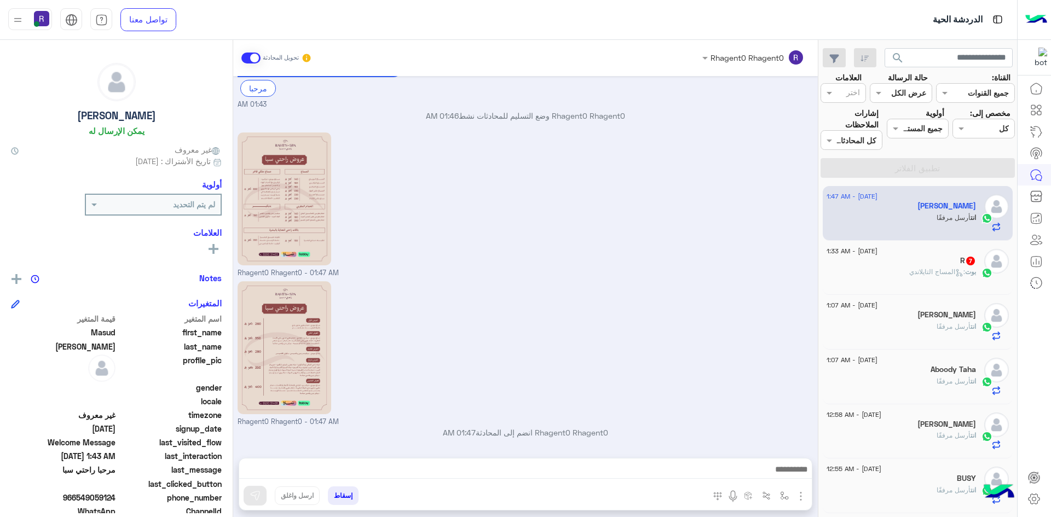
click at [960, 272] on icon at bounding box center [959, 273] width 8 height 8
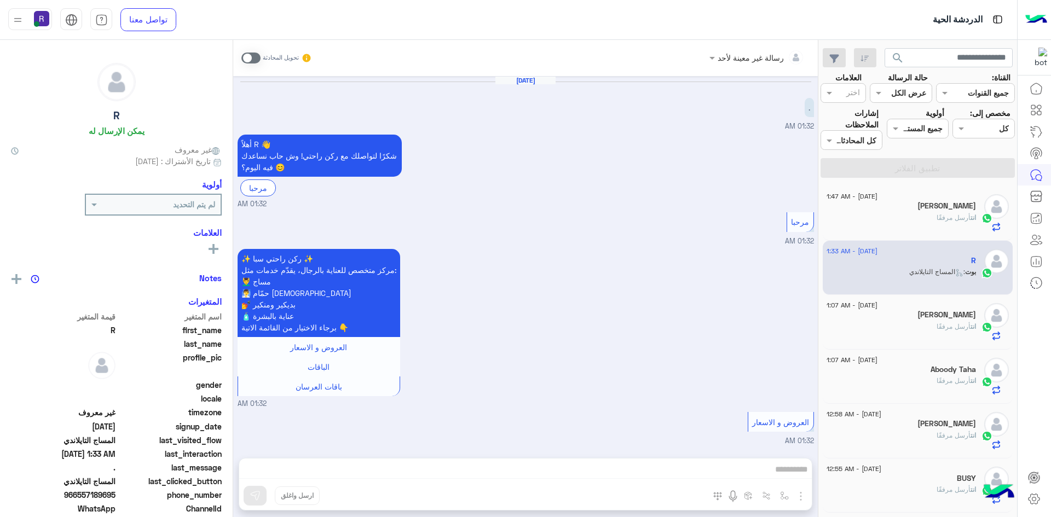
scroll to position [782, 0]
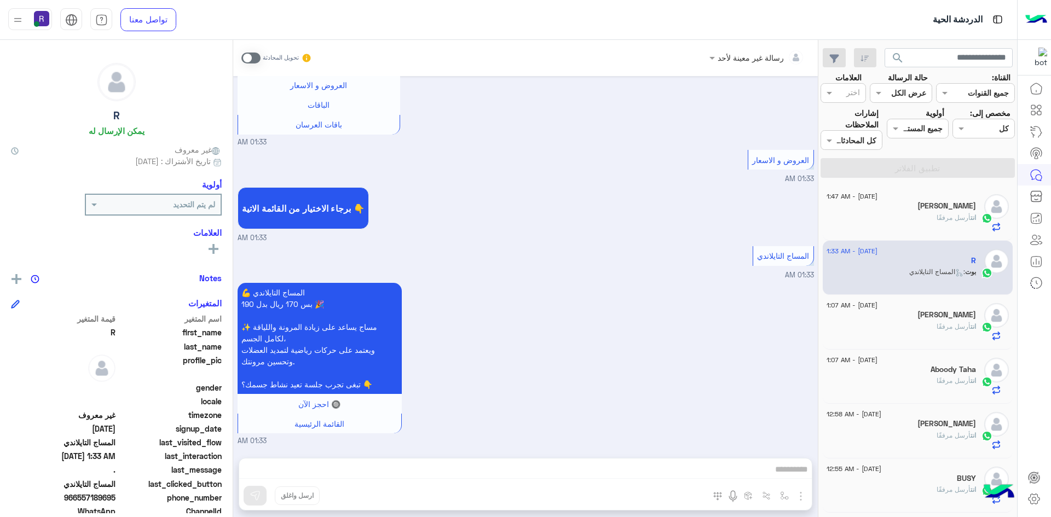
click at [256, 55] on span at bounding box center [250, 58] width 19 height 11
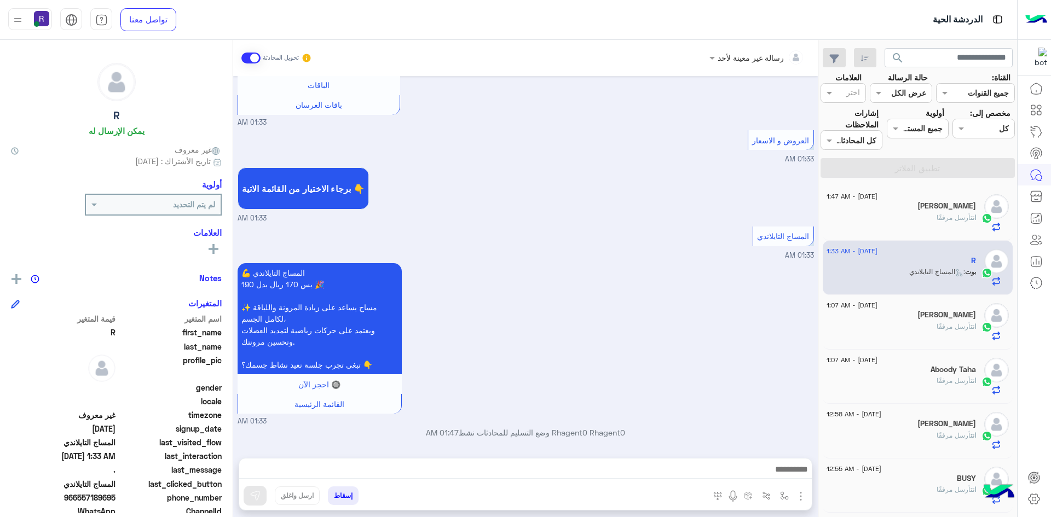
click at [802, 493] on img "button" at bounding box center [800, 496] width 13 height 13
click at [772, 472] on span "الصور" at bounding box center [780, 472] width 20 height 13
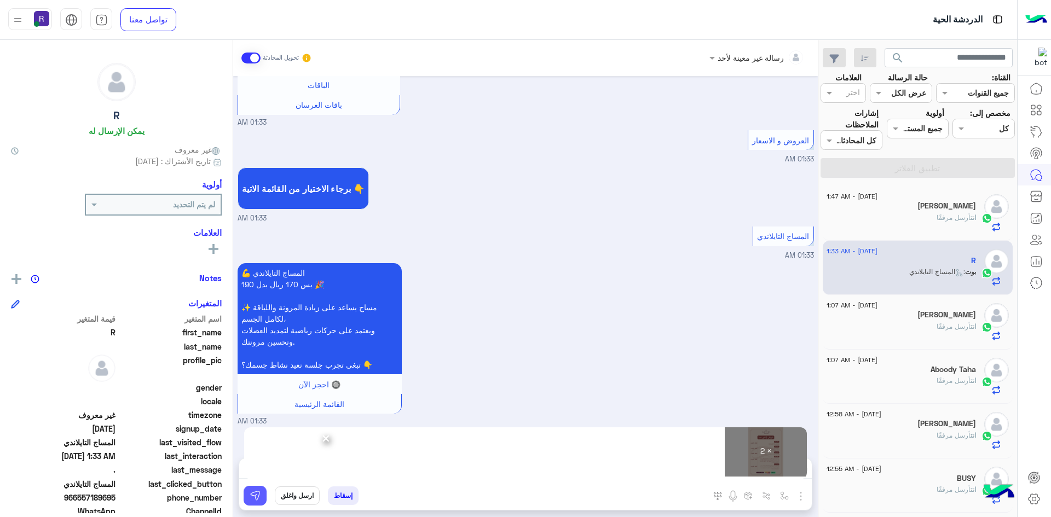
click at [249, 494] on button at bounding box center [255, 496] width 23 height 20
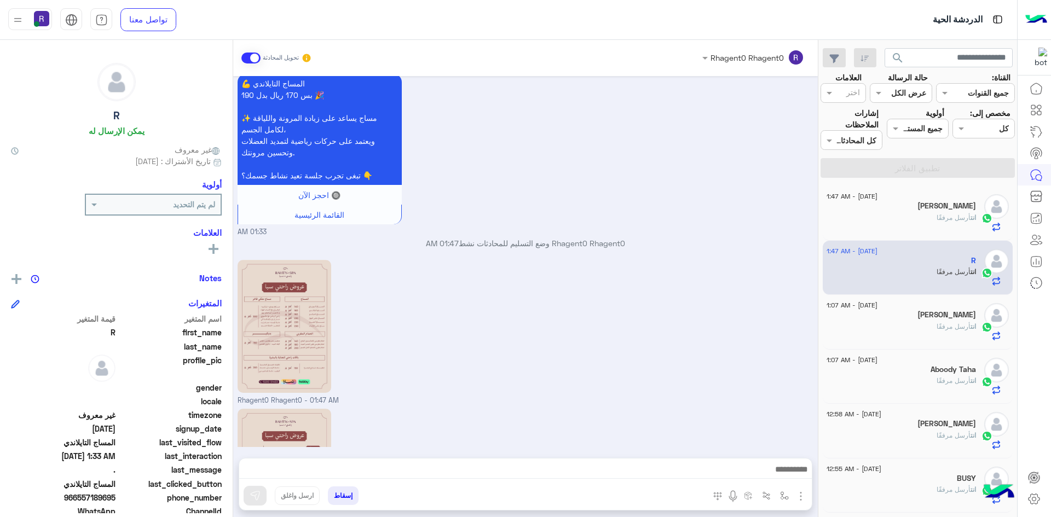
scroll to position [1119, 0]
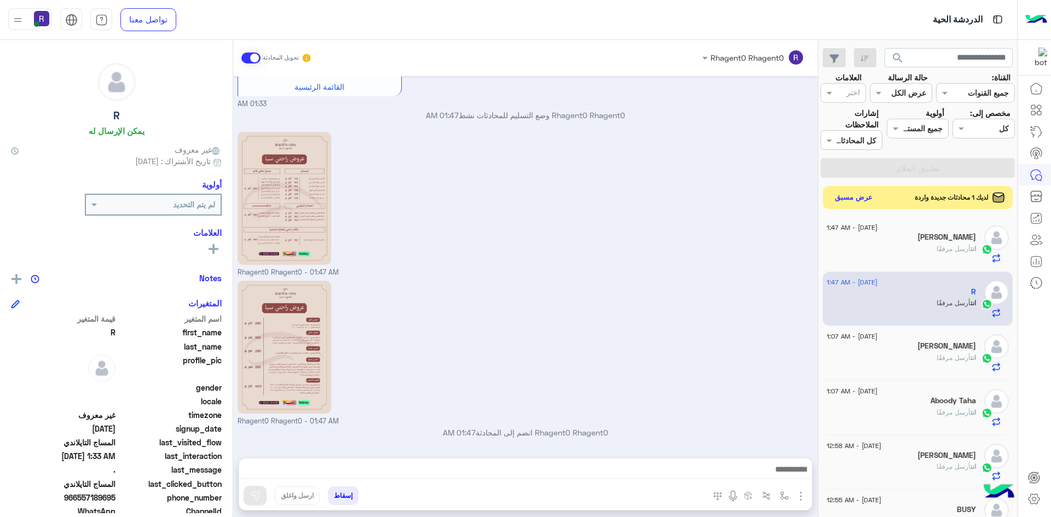
click at [871, 195] on button "عرض مسبق" at bounding box center [854, 197] width 46 height 15
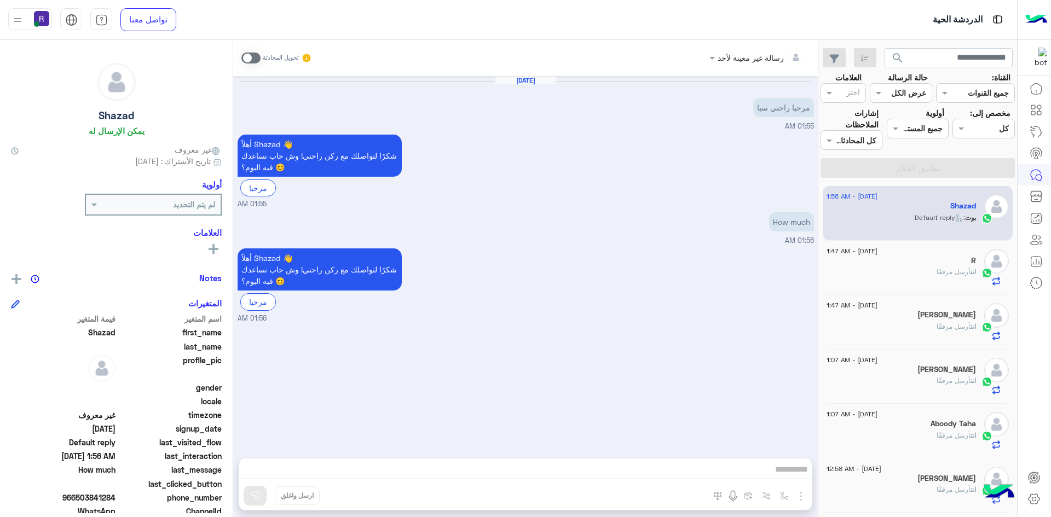
click at [244, 60] on span at bounding box center [250, 58] width 19 height 11
click at [800, 493] on img "button" at bounding box center [800, 496] width 13 height 13
click at [774, 465] on button "الصور" at bounding box center [784, 472] width 47 height 22
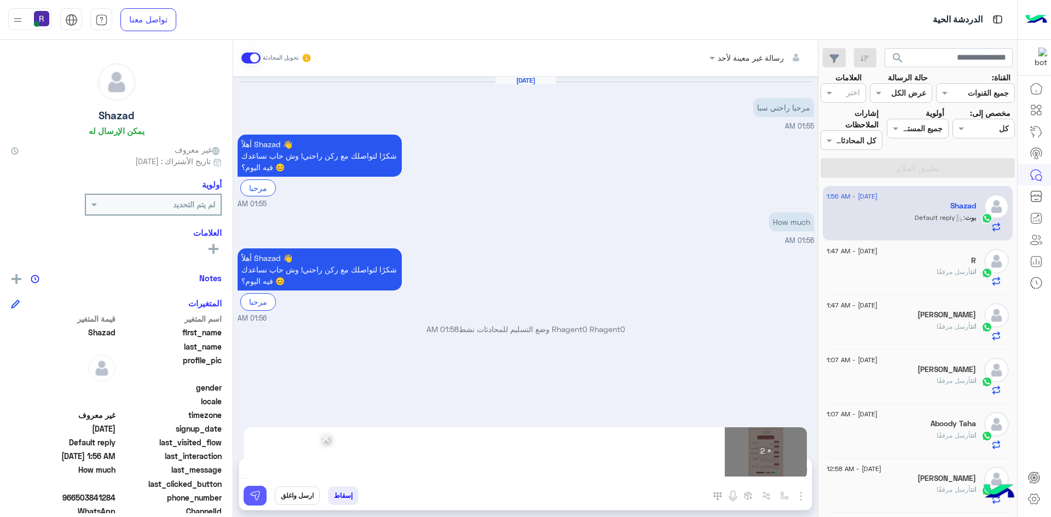
click at [259, 495] on img at bounding box center [255, 495] width 11 height 11
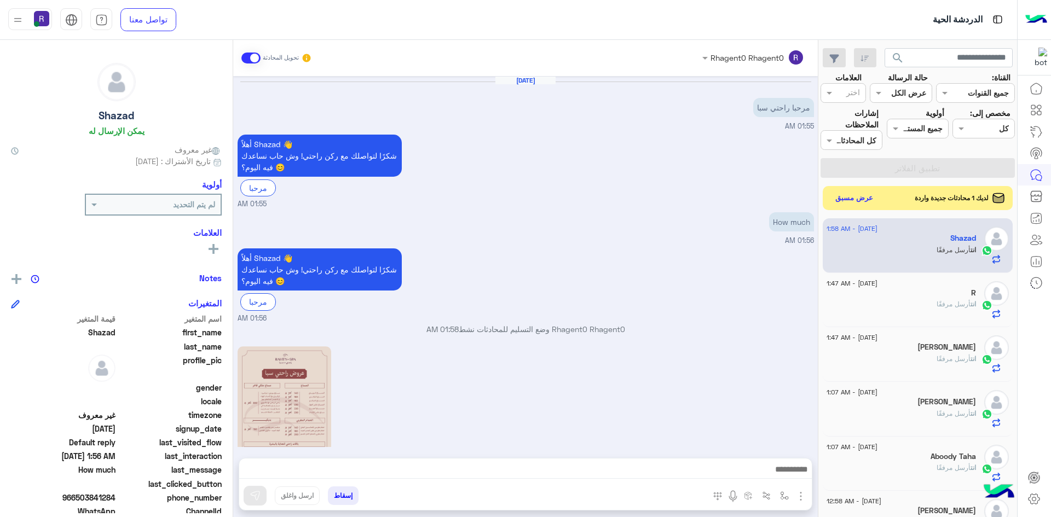
scroll to position [214, 0]
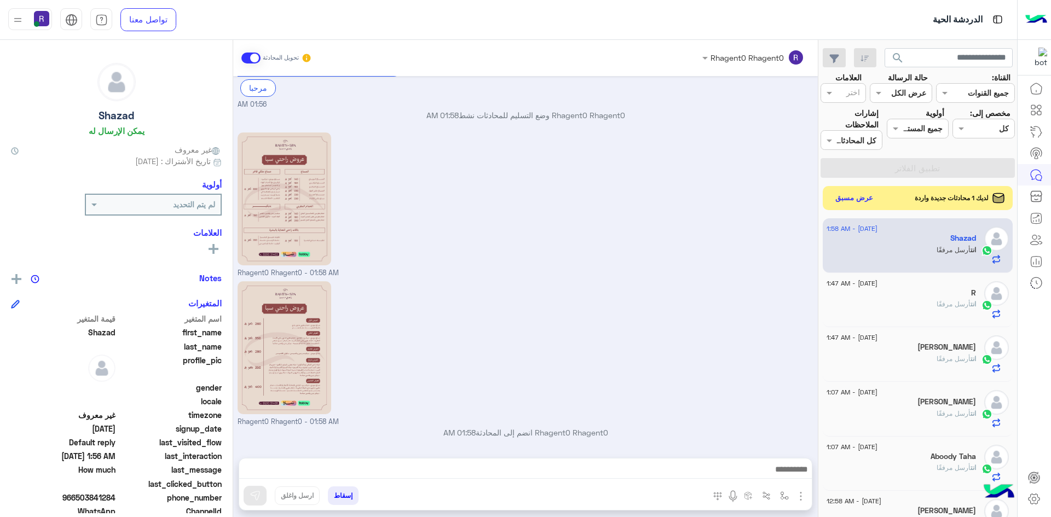
drag, startPoint x: 840, startPoint y: 207, endPoint x: 850, endPoint y: 188, distance: 21.1
click at [842, 205] on div "لديك 1 محادثات جديدة واردة عرض مسبق" at bounding box center [918, 198] width 190 height 24
click at [850, 188] on div "لديك 1 محادثات جديدة واردة عرض مسبق" at bounding box center [918, 198] width 190 height 24
click at [848, 195] on button "عرض مسبق" at bounding box center [854, 197] width 46 height 15
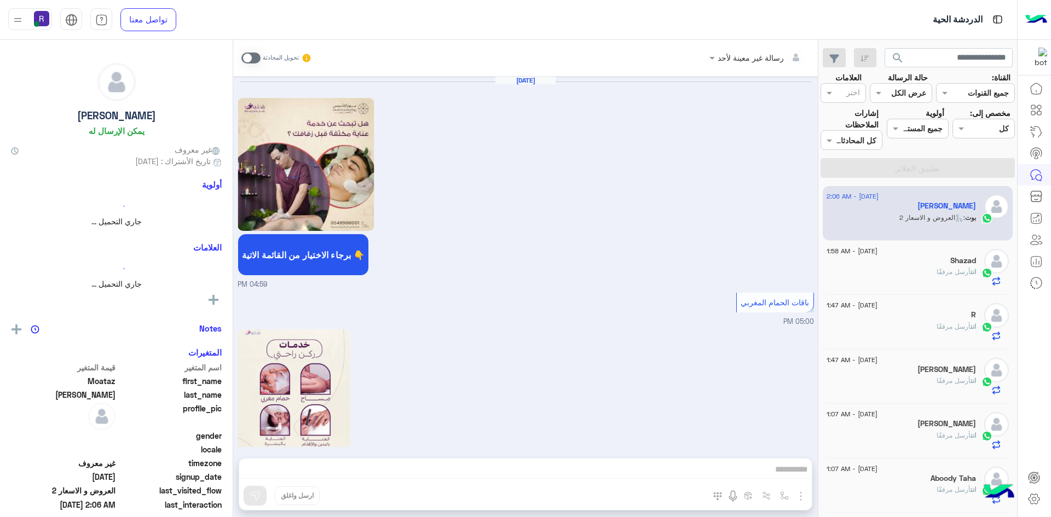
scroll to position [1225, 0]
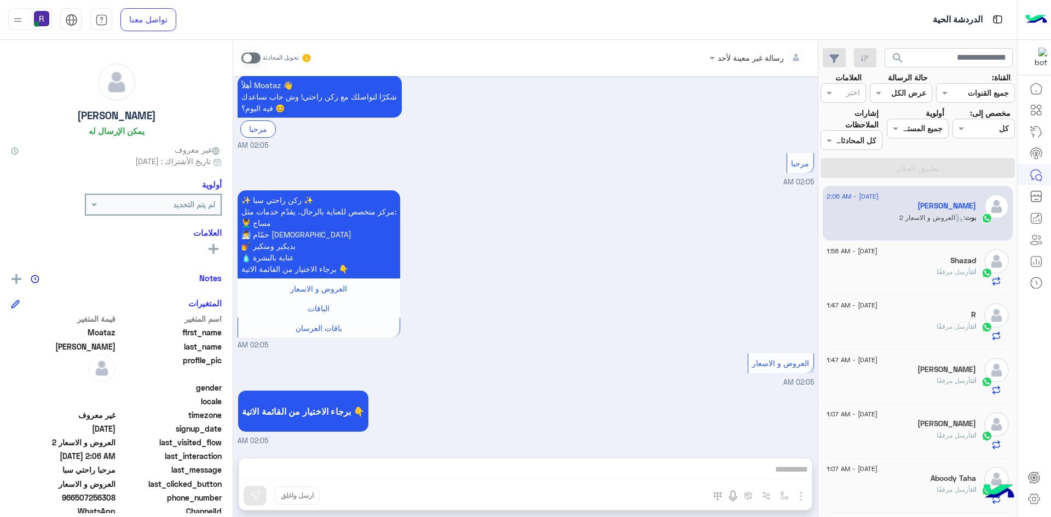
click at [245, 58] on span at bounding box center [250, 58] width 19 height 11
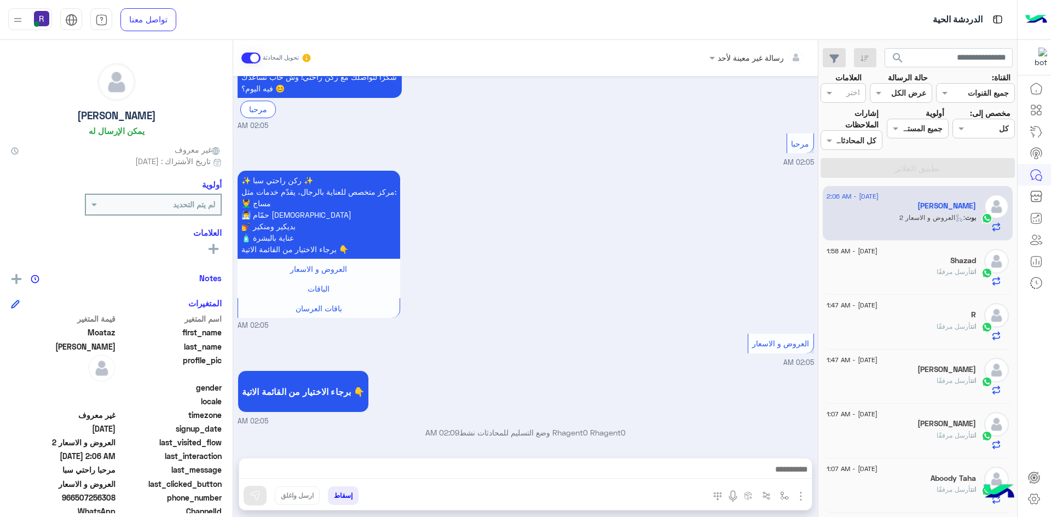
scroll to position [1245, 0]
click at [803, 494] on img "button" at bounding box center [800, 496] width 13 height 13
click at [779, 478] on span "الصور" at bounding box center [780, 472] width 20 height 13
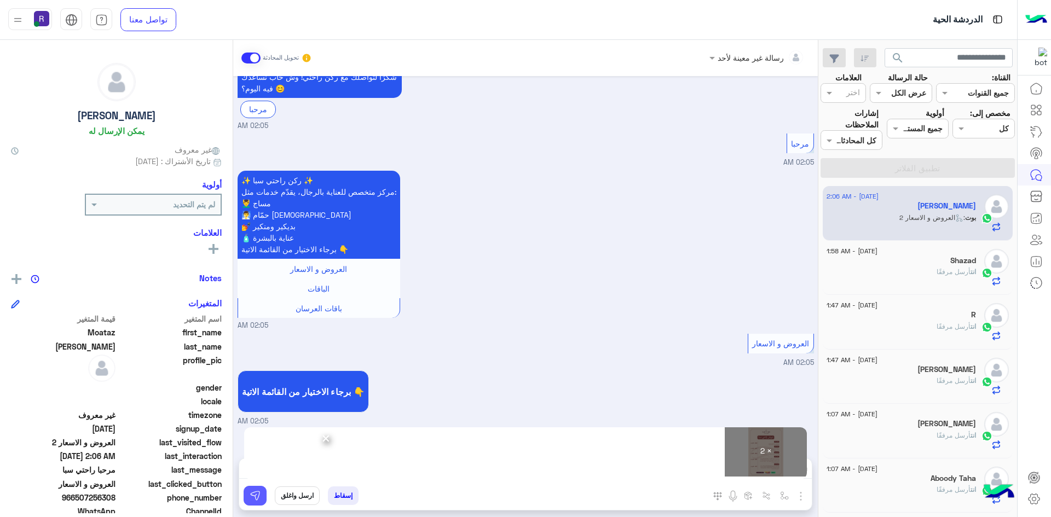
click at [255, 503] on button at bounding box center [255, 496] width 23 height 20
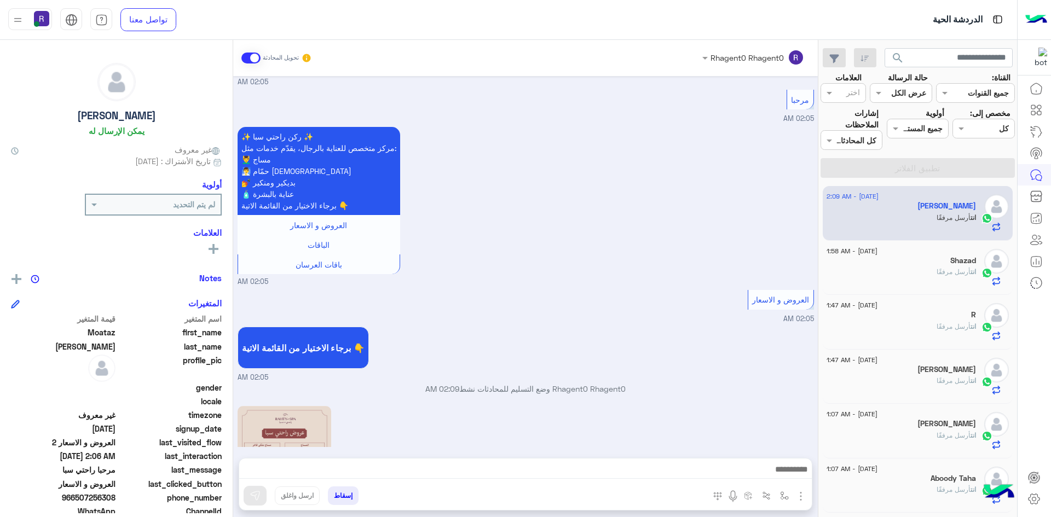
scroll to position [1562, 0]
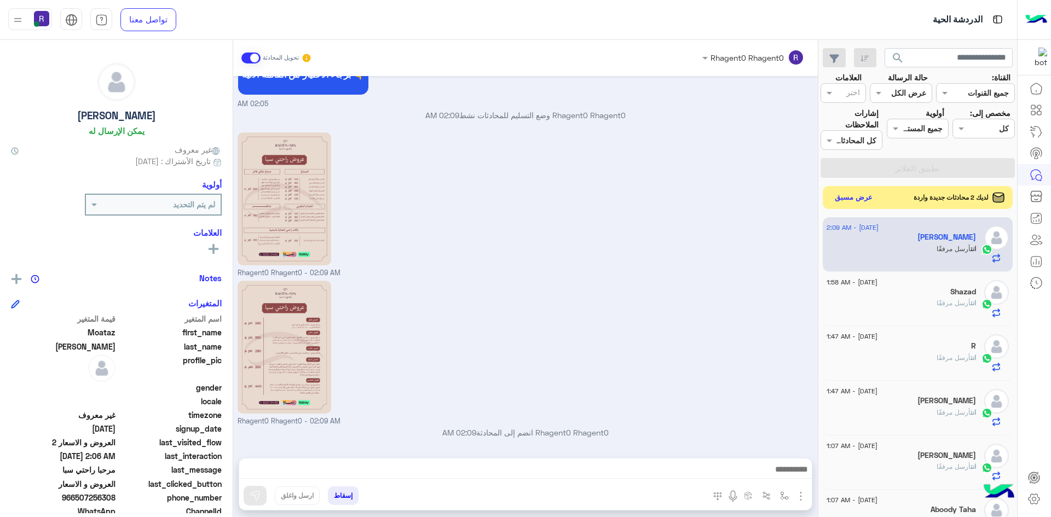
click at [845, 201] on button "عرض مسبق" at bounding box center [854, 197] width 46 height 15
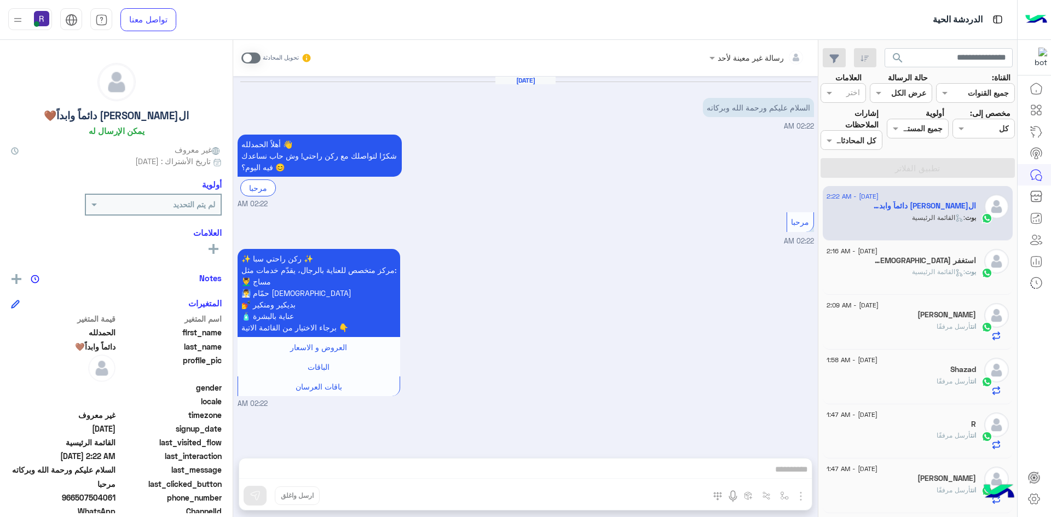
click at [247, 53] on span at bounding box center [250, 58] width 19 height 11
click at [800, 498] on img "button" at bounding box center [800, 496] width 13 height 13
click at [773, 477] on span "الصور" at bounding box center [780, 472] width 20 height 13
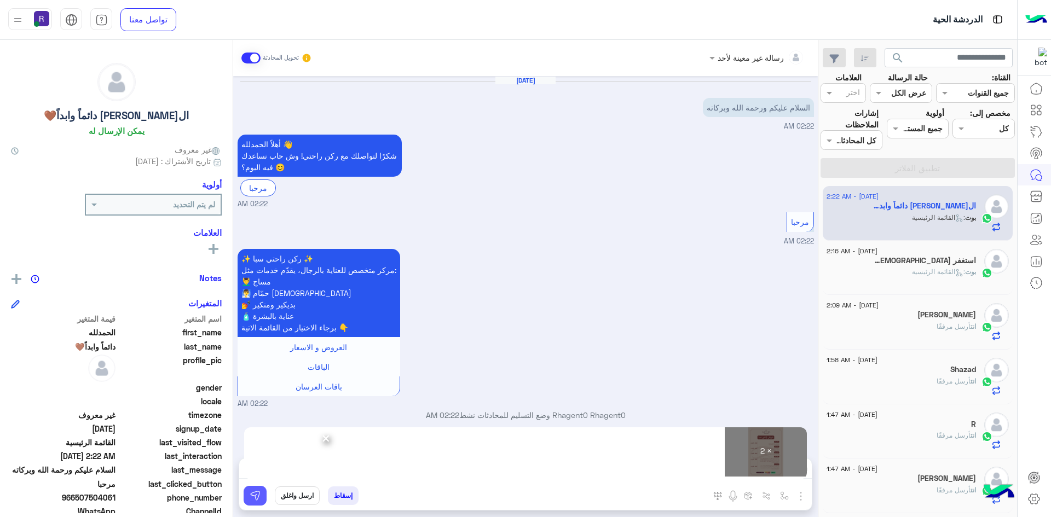
click at [254, 497] on img at bounding box center [255, 495] width 11 height 11
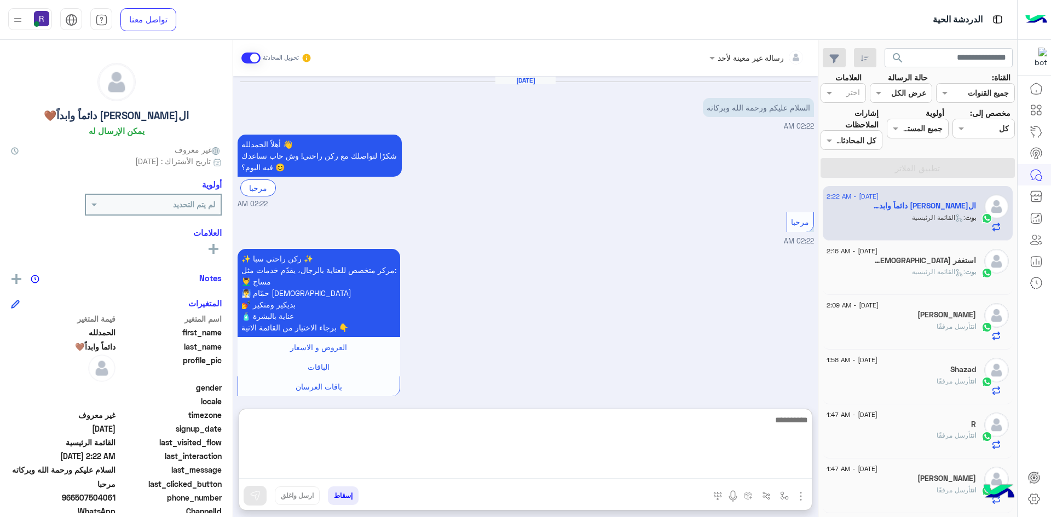
click at [585, 471] on textarea at bounding box center [525, 446] width 573 height 66
paste textarea "**********"
type textarea "**********"
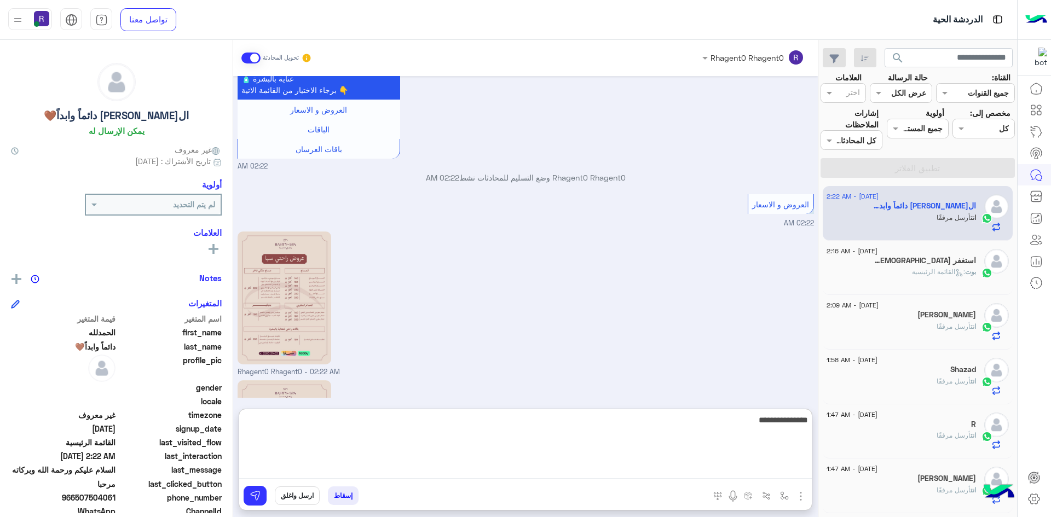
scroll to position [386, 0]
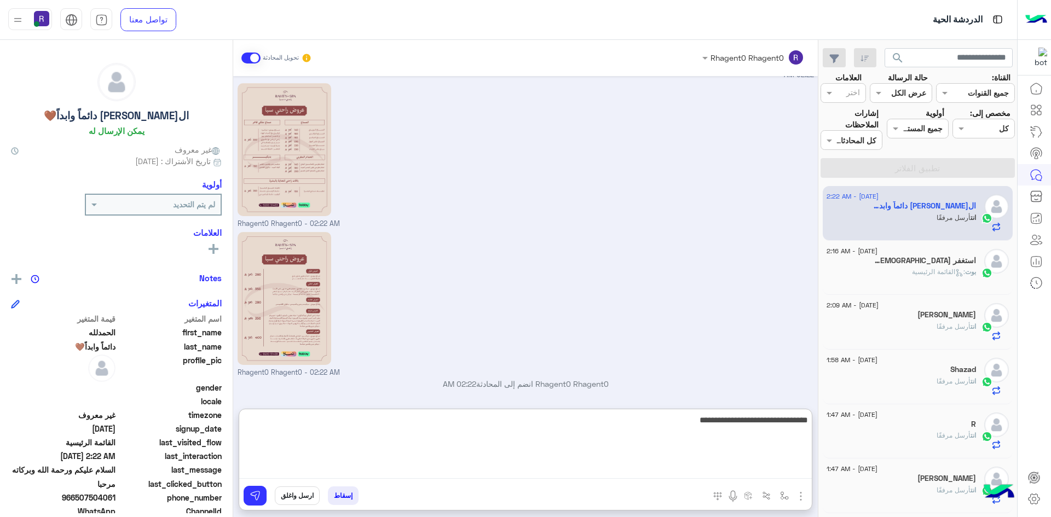
click at [720, 421] on textarea "**********" at bounding box center [525, 446] width 573 height 66
type textarea "**********"
click at [748, 424] on textarea "**********" at bounding box center [525, 446] width 573 height 66
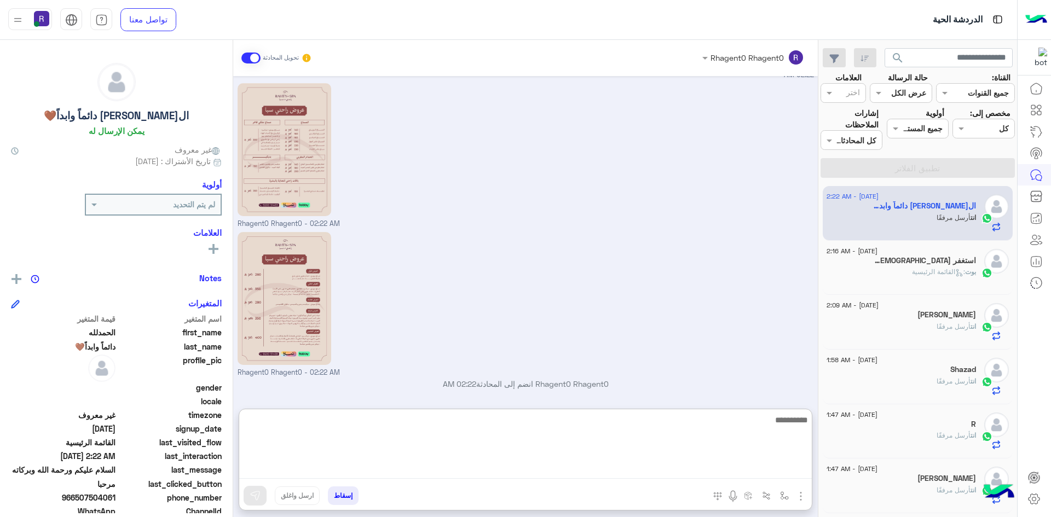
scroll to position [421, 0]
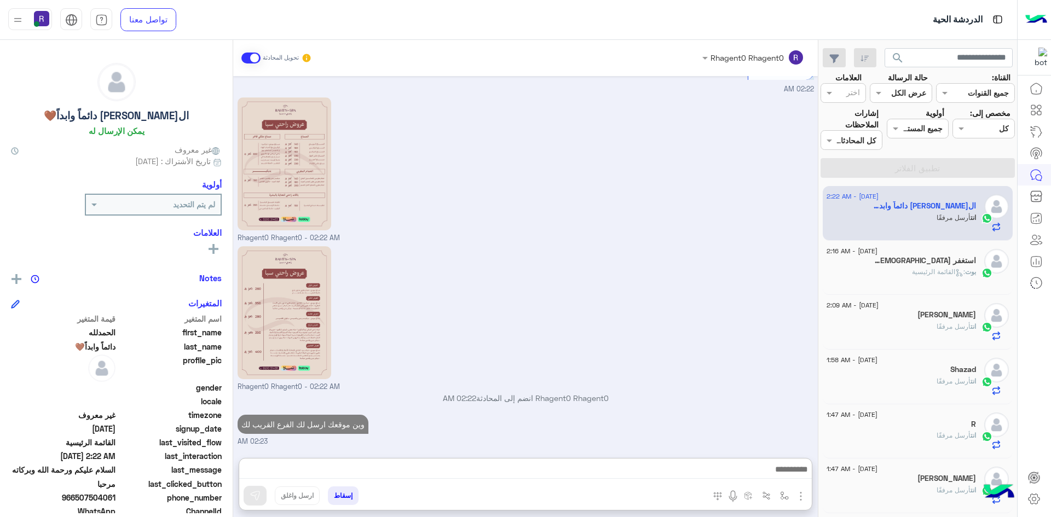
click at [972, 276] on p "بوت : القائمة الرئيسية" at bounding box center [944, 272] width 64 height 10
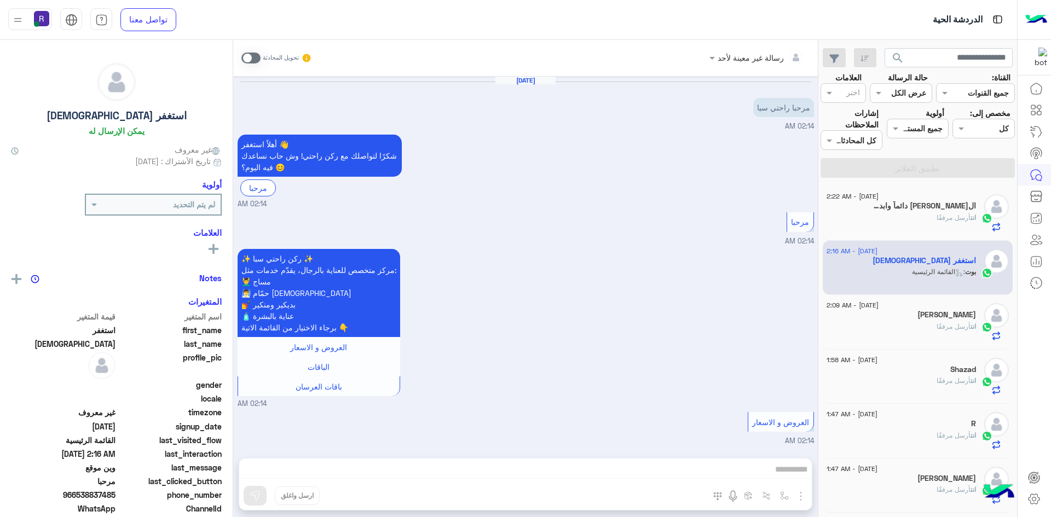
scroll to position [587, 0]
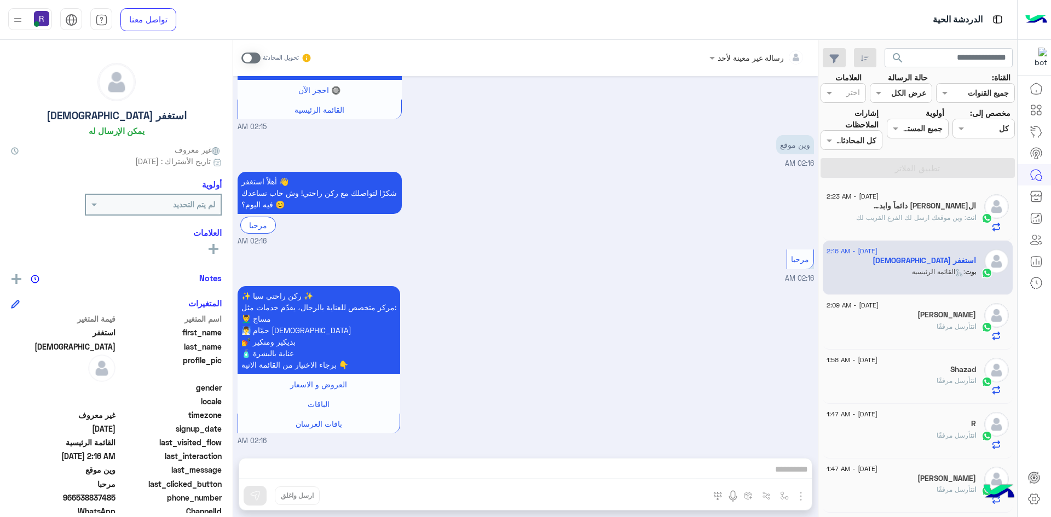
click at [255, 56] on span at bounding box center [250, 58] width 19 height 11
click at [759, 470] on div "رسالة غير معينة لأحد تحويل المحادثة Aug 28, 2025 مرحبا راحتي سبا 02:14 AM أهلاً…" at bounding box center [525, 281] width 585 height 482
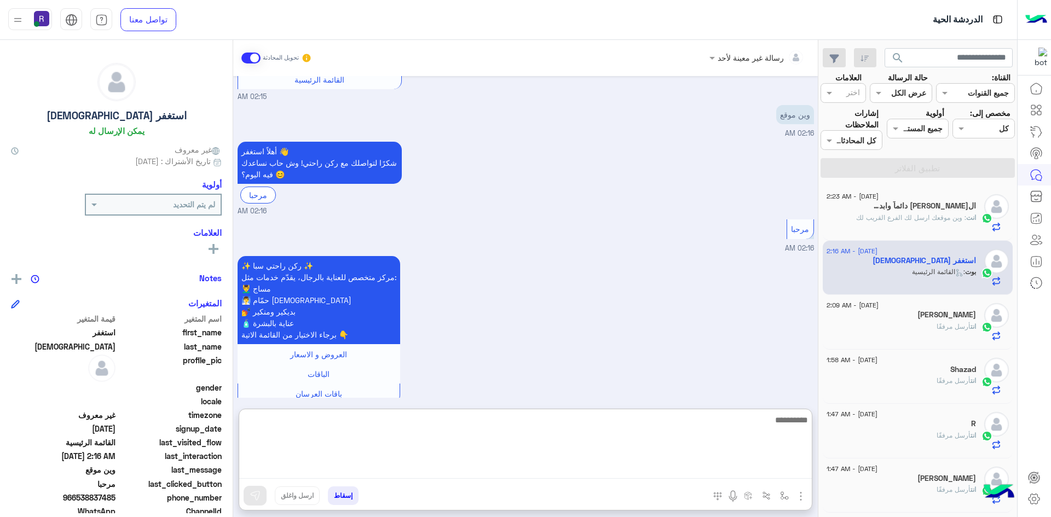
click at [759, 470] on textarea at bounding box center [525, 446] width 573 height 66
paste textarea "**********"
type textarea "**********"
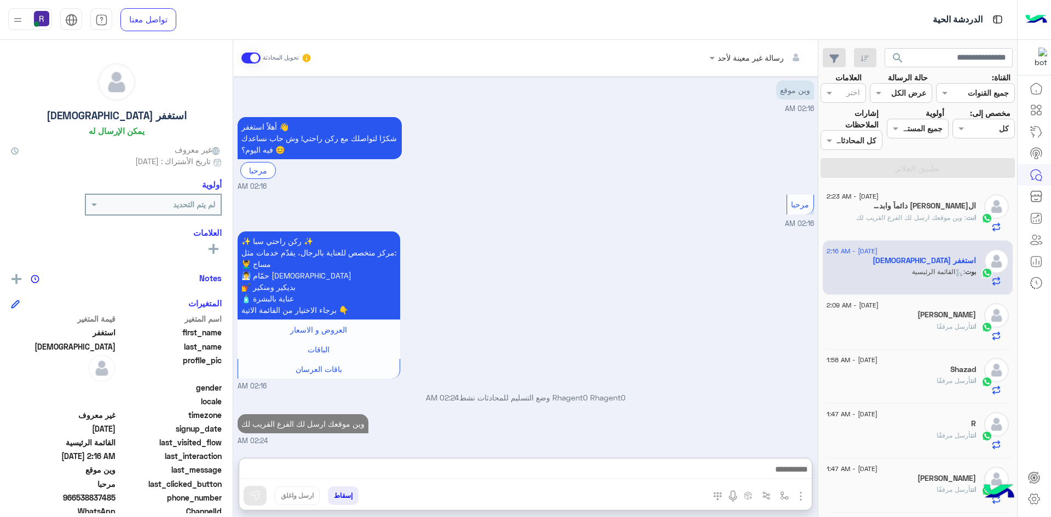
click at [798, 499] on img "button" at bounding box center [800, 496] width 13 height 13
click at [790, 472] on button "الصور" at bounding box center [784, 472] width 47 height 22
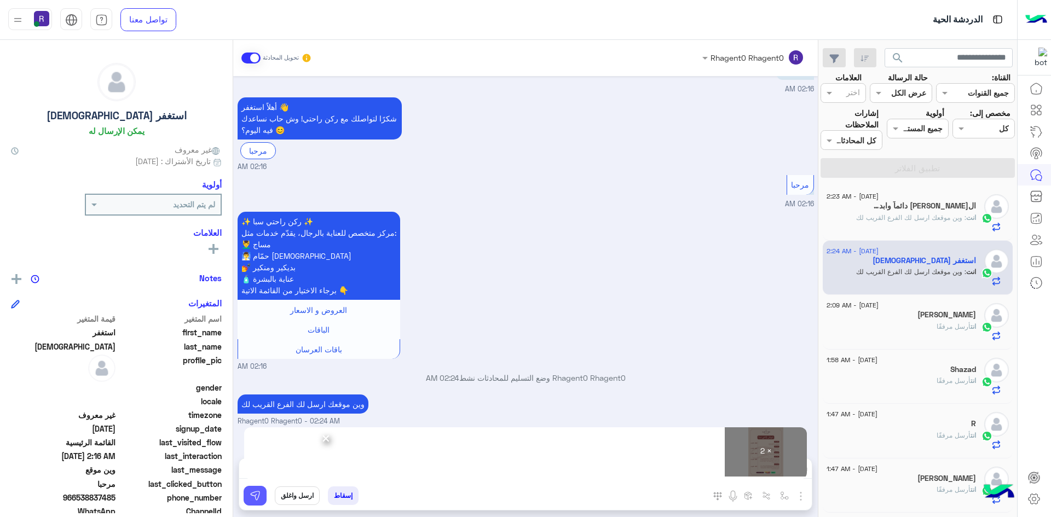
click at [247, 495] on button at bounding box center [255, 496] width 23 height 20
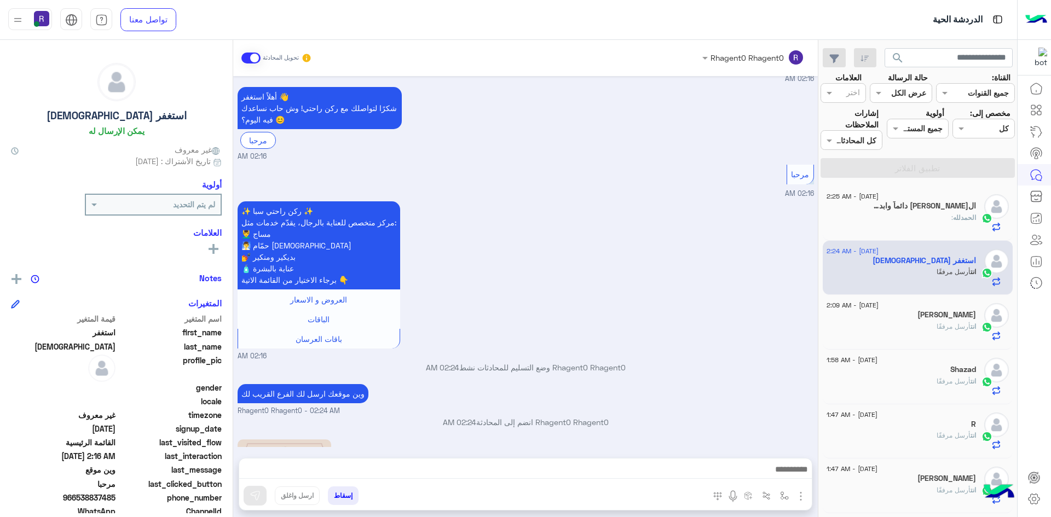
scroll to position [958, 0]
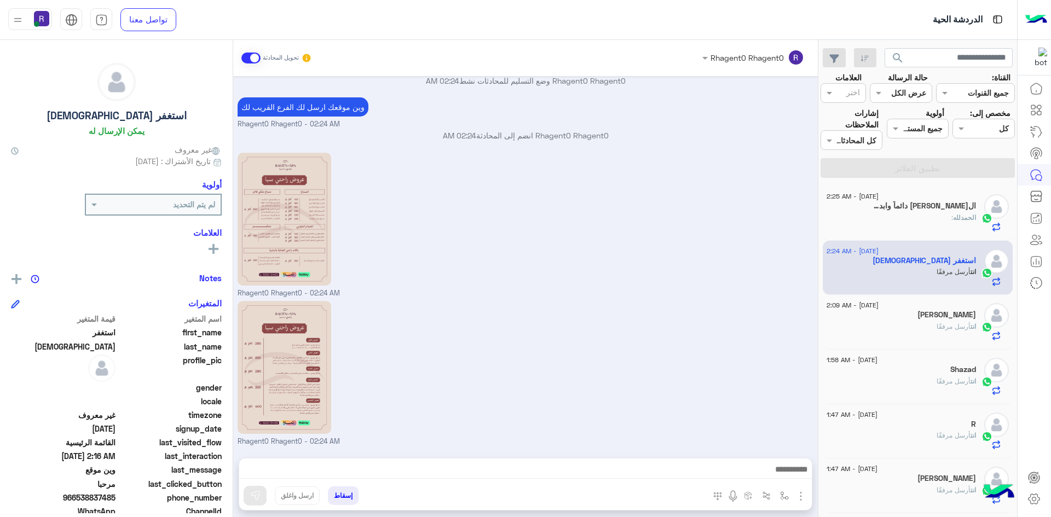
click at [952, 212] on div "الحمدلله دائماً وابداً🤎 1" at bounding box center [901, 206] width 149 height 11
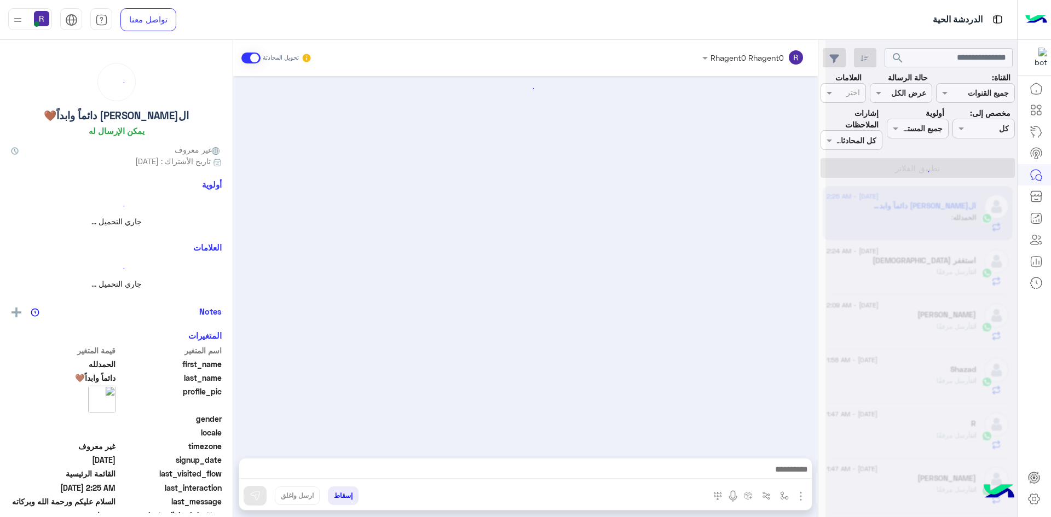
scroll to position [409, 0]
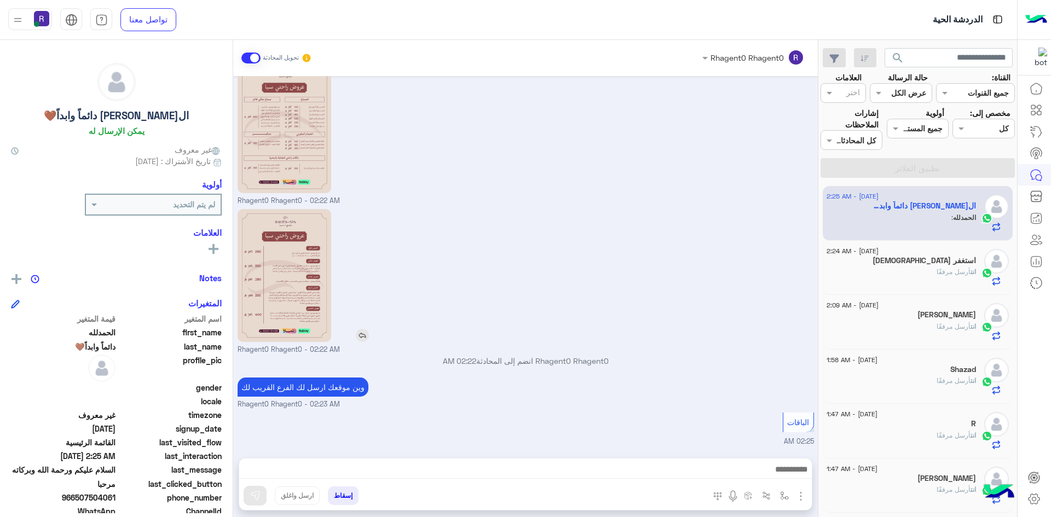
click at [367, 334] on img at bounding box center [362, 335] width 13 height 13
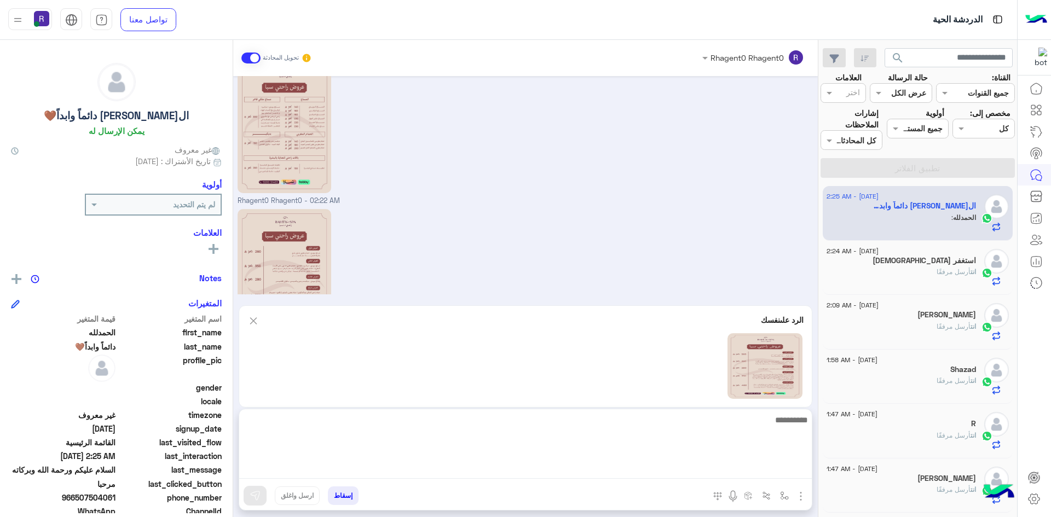
click at [679, 466] on textarea at bounding box center [525, 446] width 573 height 66
type textarea "****"
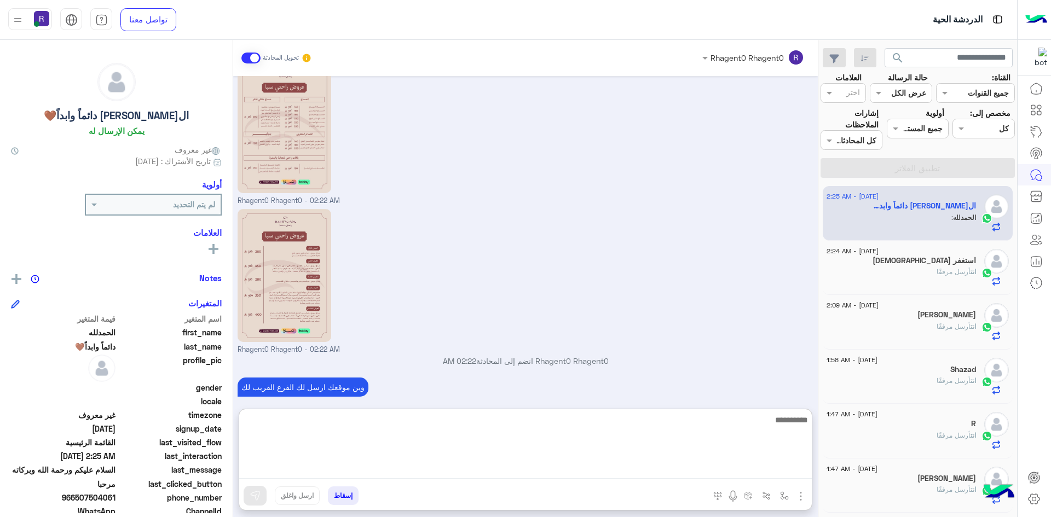
scroll to position [626, 0]
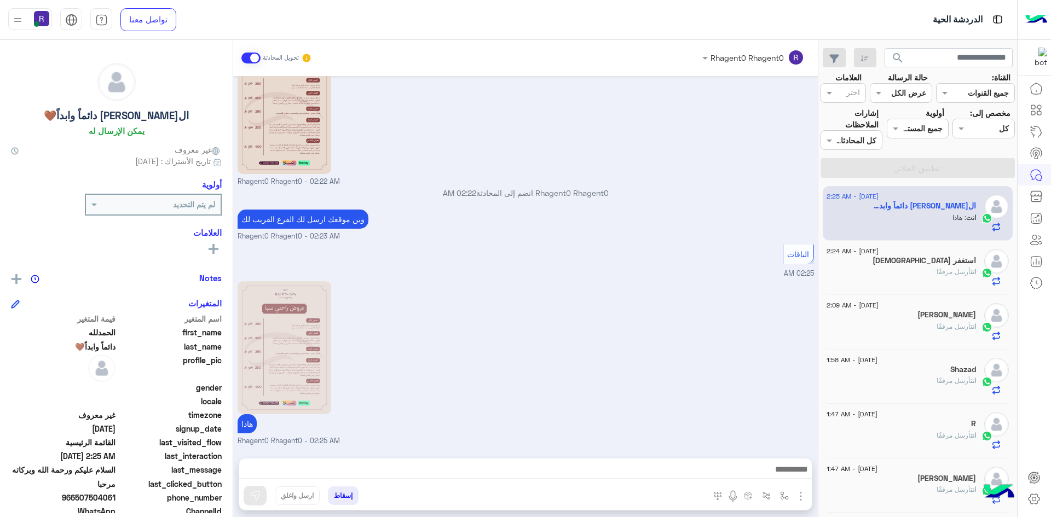
click at [636, 286] on div "هادا Rhagent0 Rhagent0 - 02:25 AM" at bounding box center [526, 363] width 576 height 168
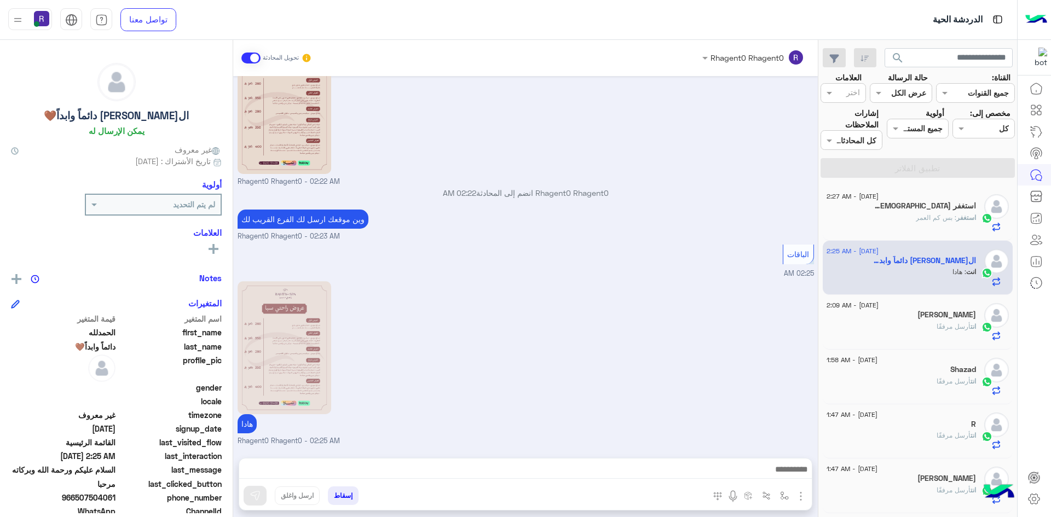
click at [906, 216] on div "استغفر : بس كم العمر" at bounding box center [901, 222] width 149 height 19
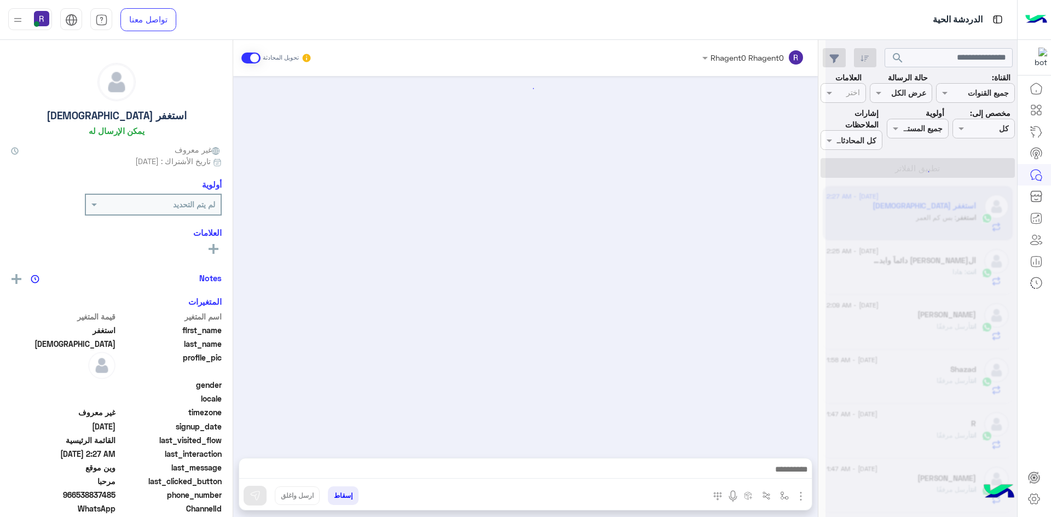
scroll to position [1032, 0]
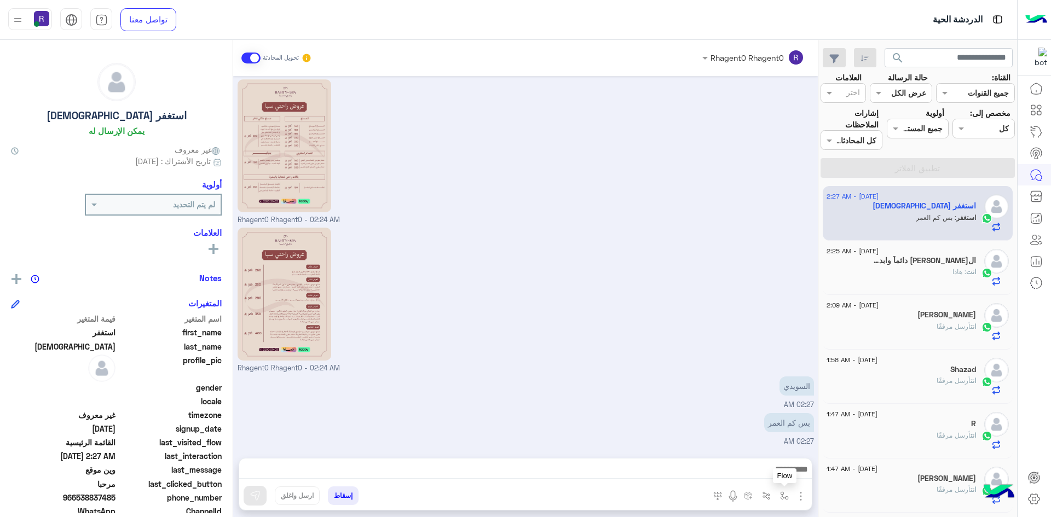
click at [782, 492] on img "button" at bounding box center [784, 496] width 9 height 9
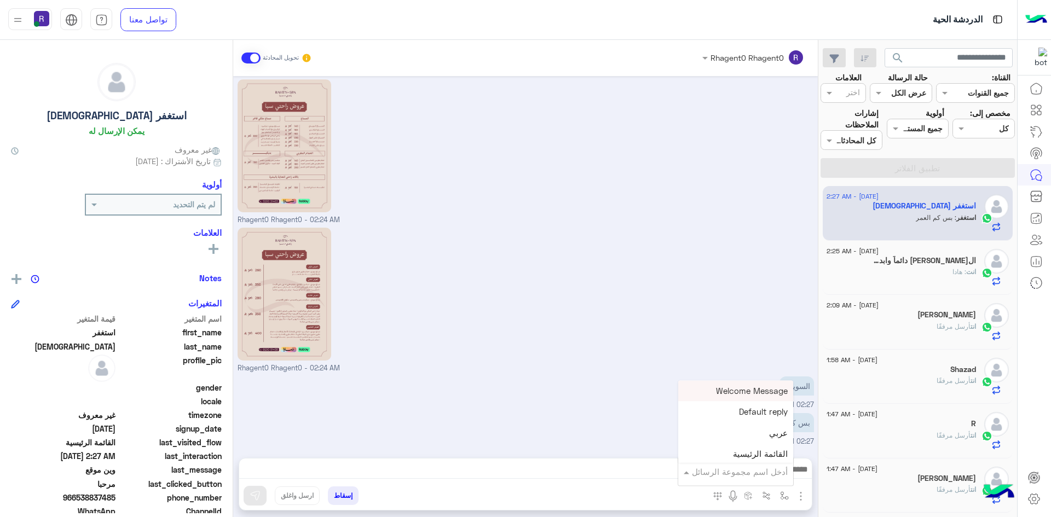
click at [776, 476] on input "text" at bounding box center [751, 472] width 74 height 13
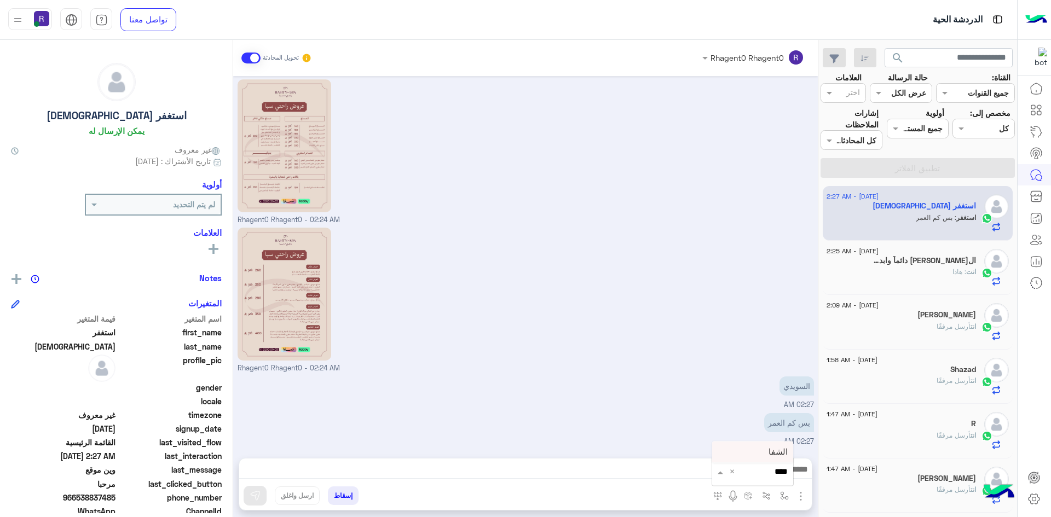
type input "*****"
click at [767, 452] on div "الشفا" at bounding box center [752, 452] width 81 height 21
type textarea "*****"
click at [257, 496] on img at bounding box center [255, 495] width 11 height 11
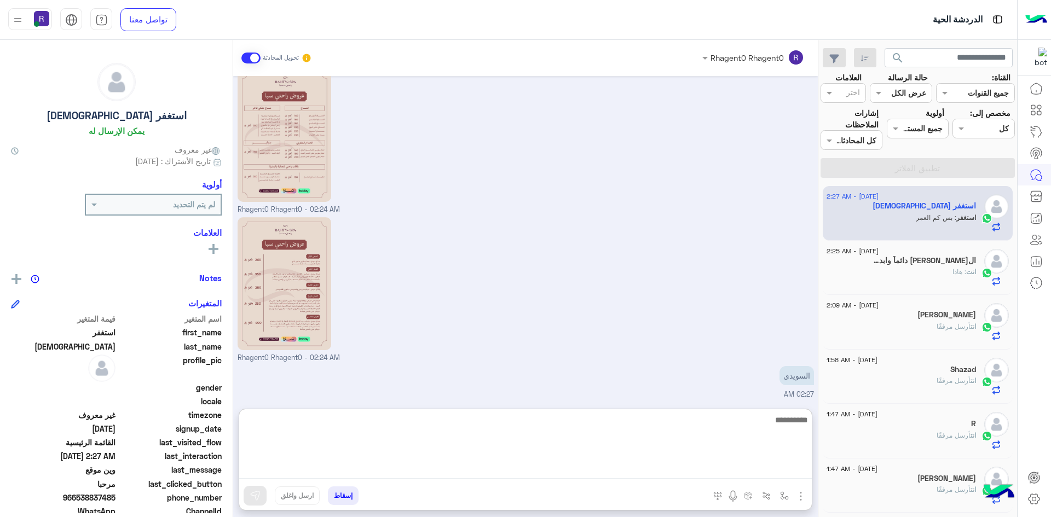
click at [796, 469] on textarea at bounding box center [525, 446] width 573 height 66
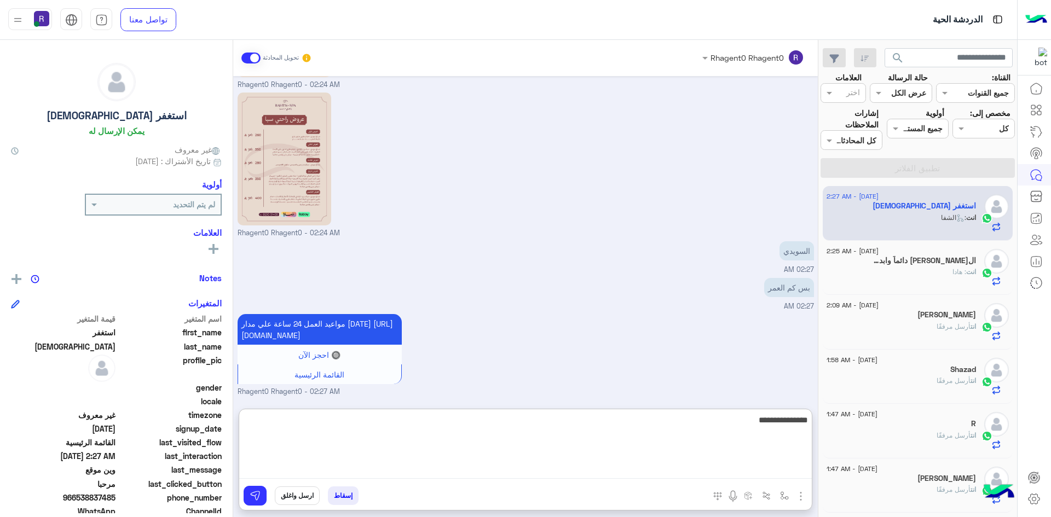
type textarea "**********"
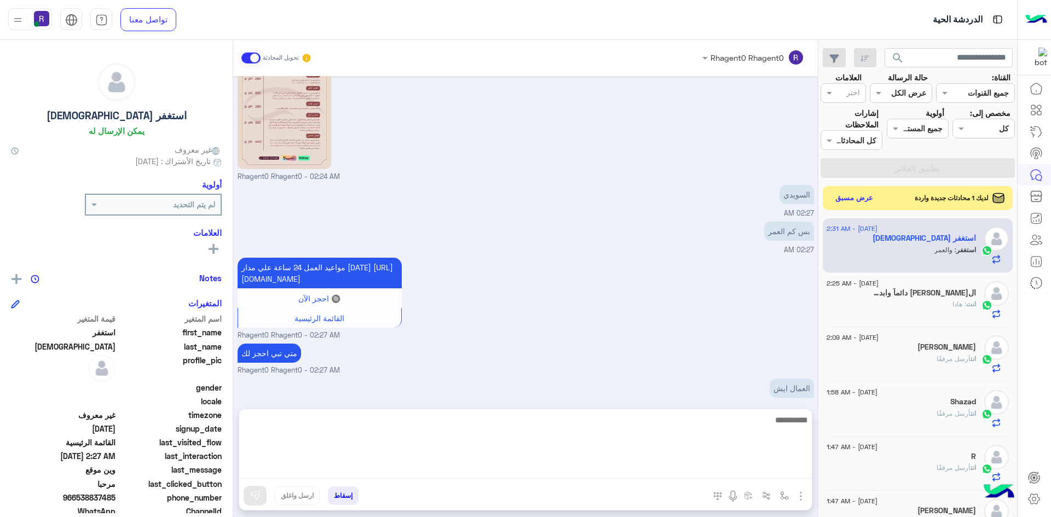
scroll to position [1237, 0]
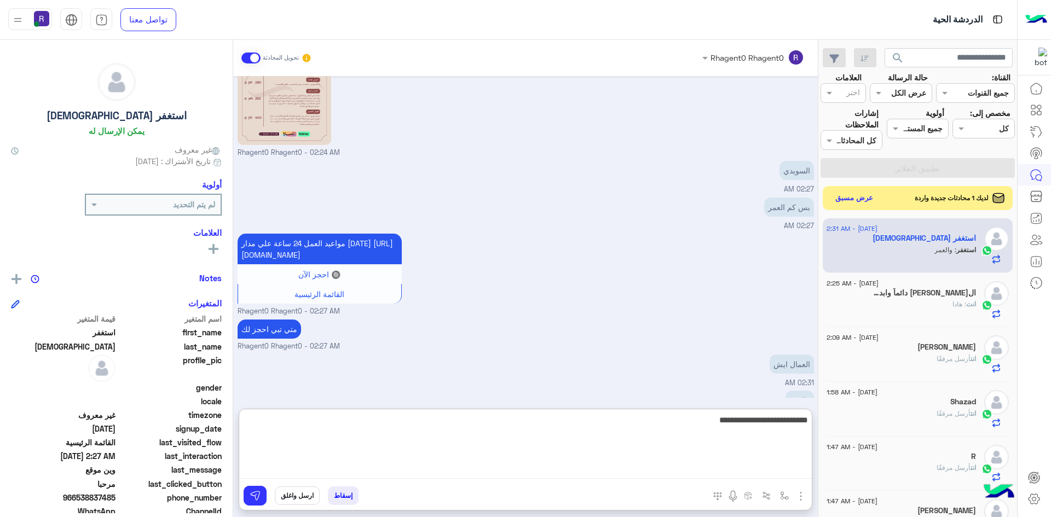
type textarea "**********"
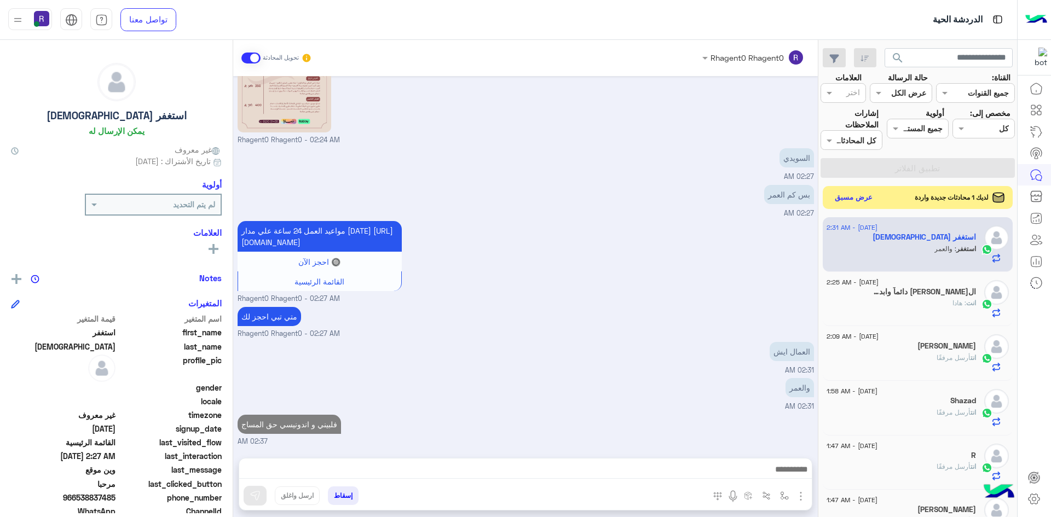
click at [856, 195] on button "عرض مسبق" at bounding box center [854, 197] width 46 height 15
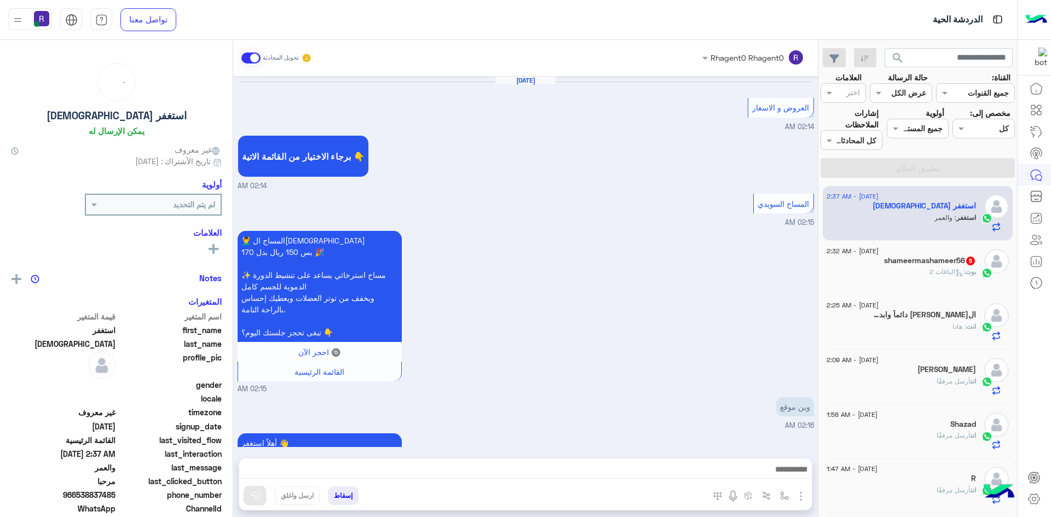
scroll to position [957, 0]
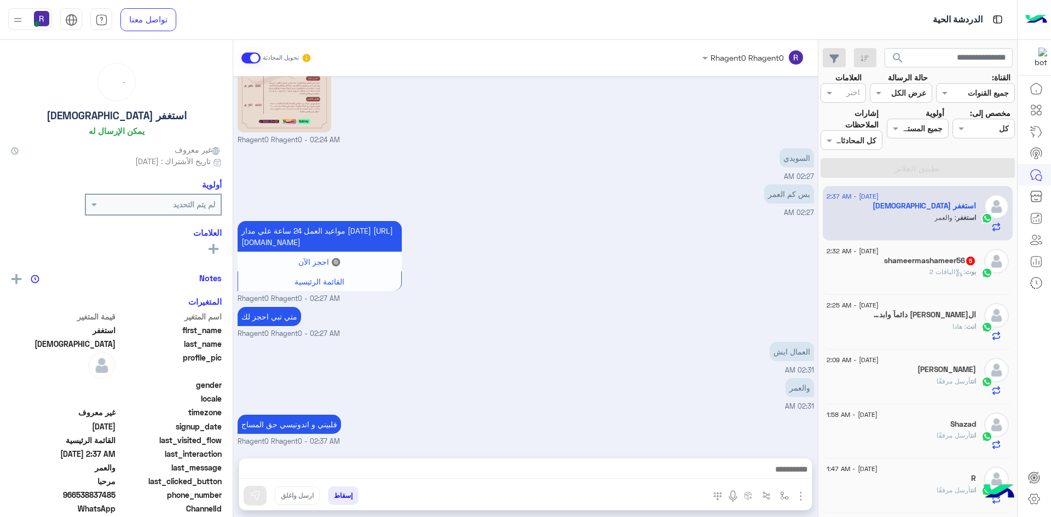
click at [944, 282] on div "بوت : الباقات 2" at bounding box center [901, 276] width 149 height 19
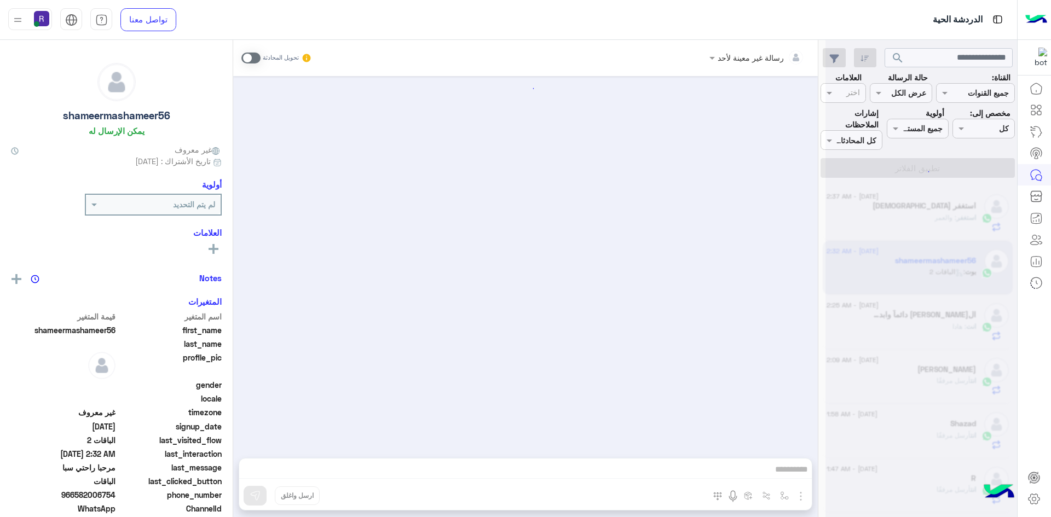
scroll to position [553, 0]
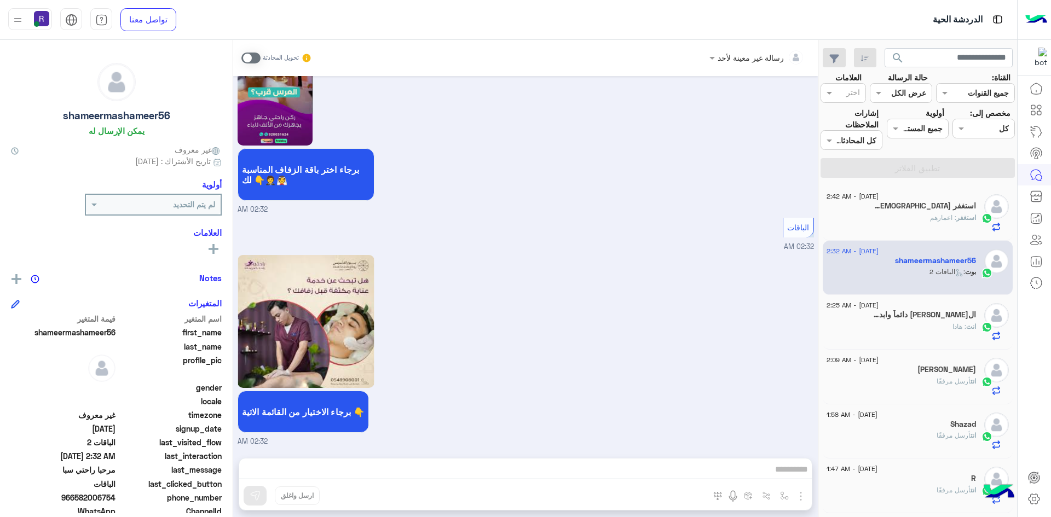
click at [948, 206] on h5 "استغفر الله 1" at bounding box center [923, 205] width 105 height 9
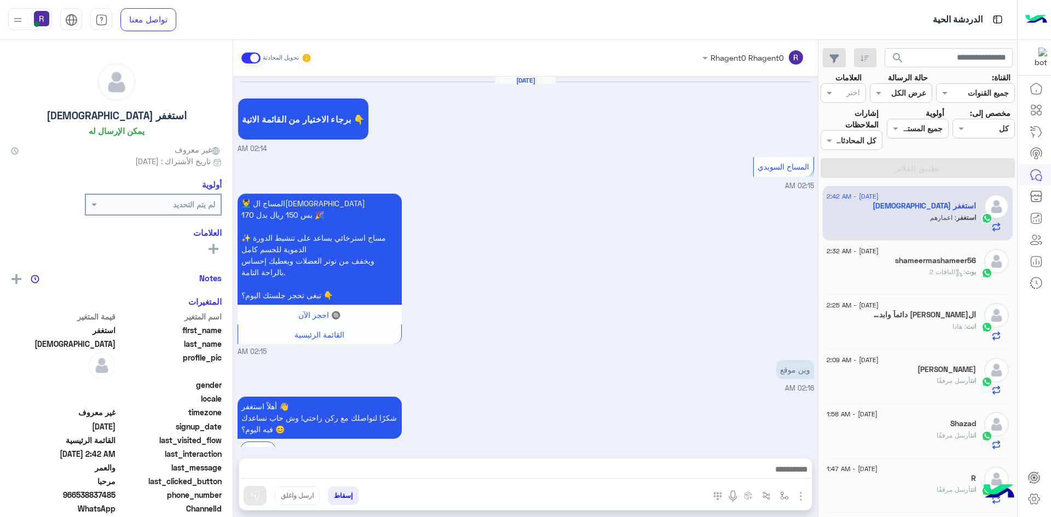
scroll to position [957, 0]
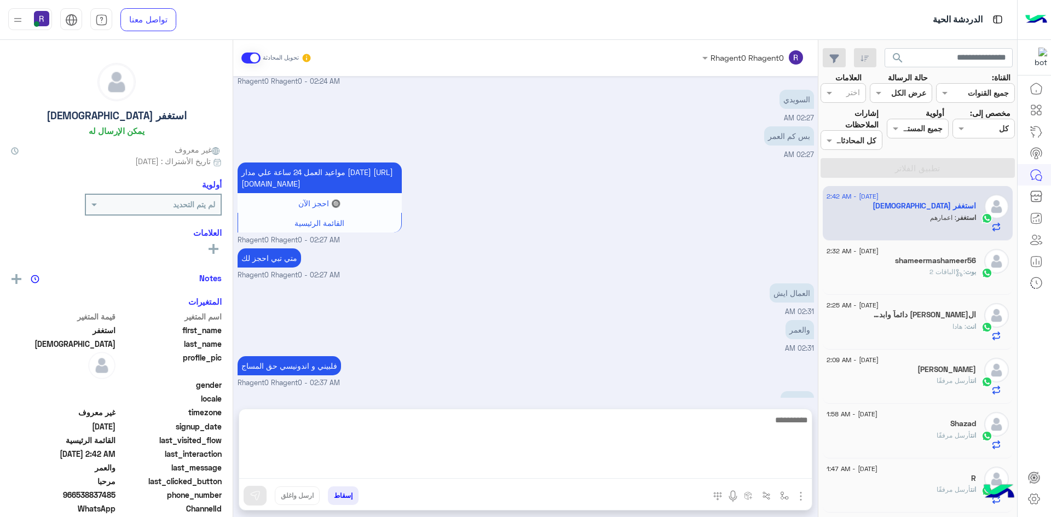
click at [767, 469] on textarea at bounding box center [525, 446] width 573 height 66
type textarea "*******"
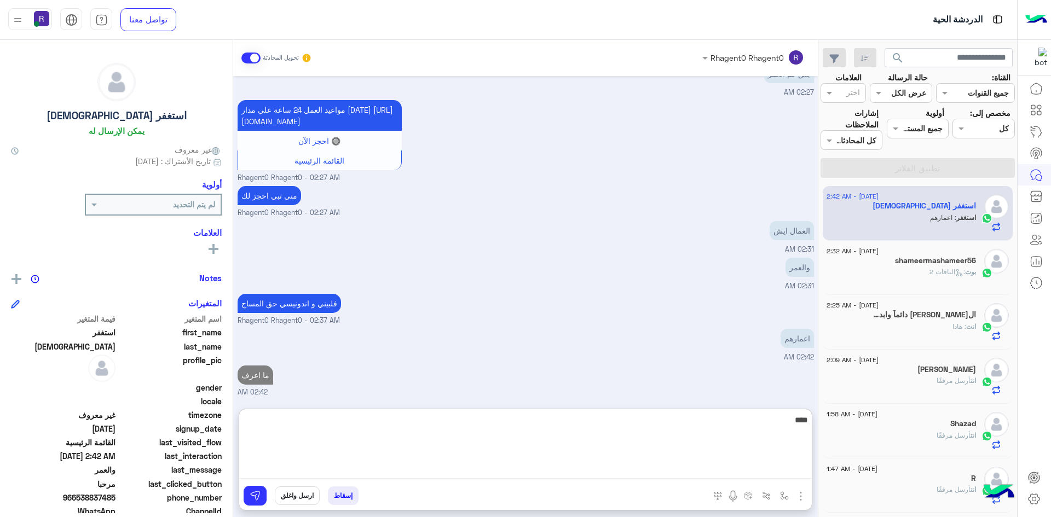
type textarea "****"
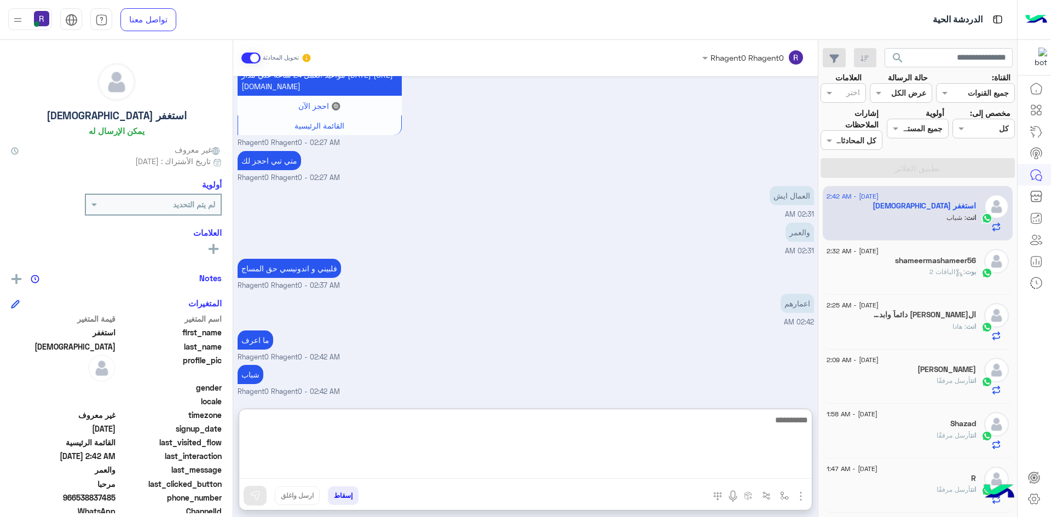
scroll to position [1076, 0]
